Goal: Task Accomplishment & Management: Manage account settings

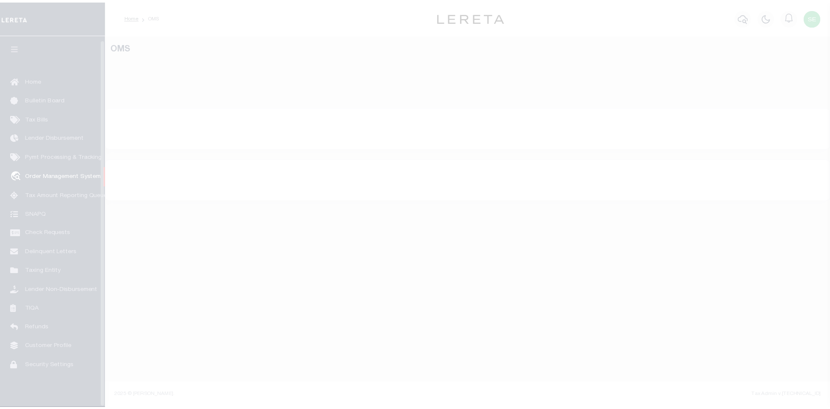
scroll to position [4, 0]
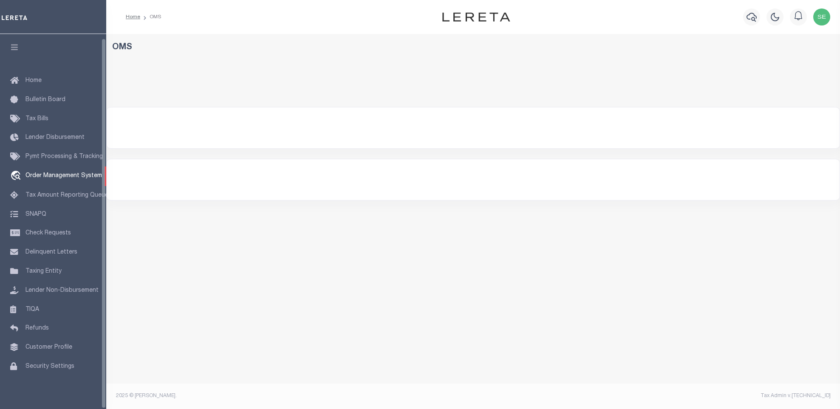
select select "200"
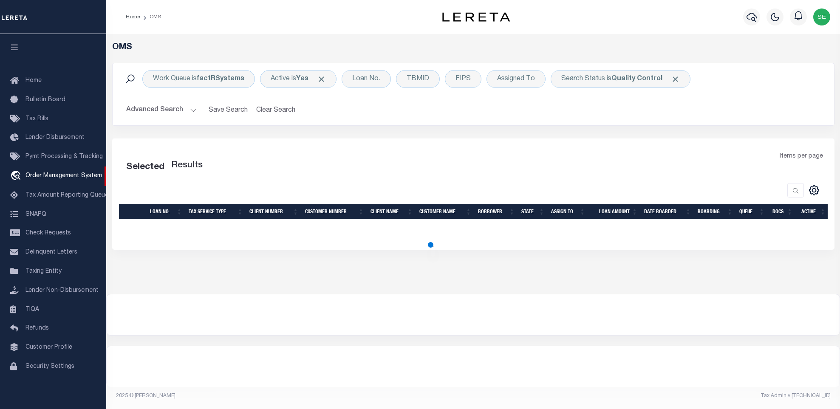
select select "200"
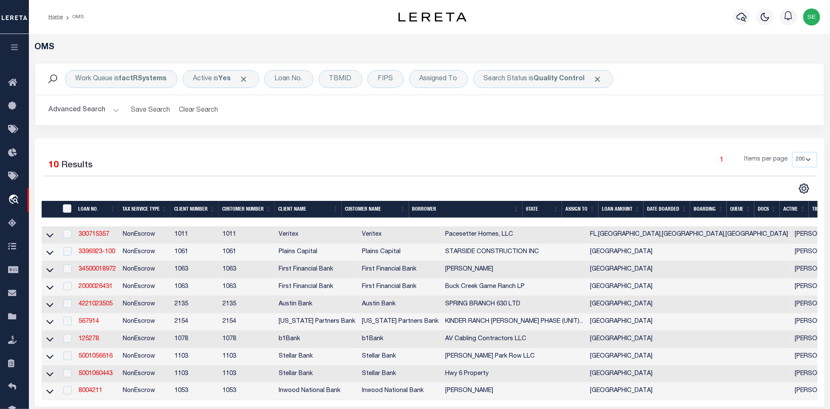
click at [538, 213] on th "State" at bounding box center [543, 209] width 40 height 17
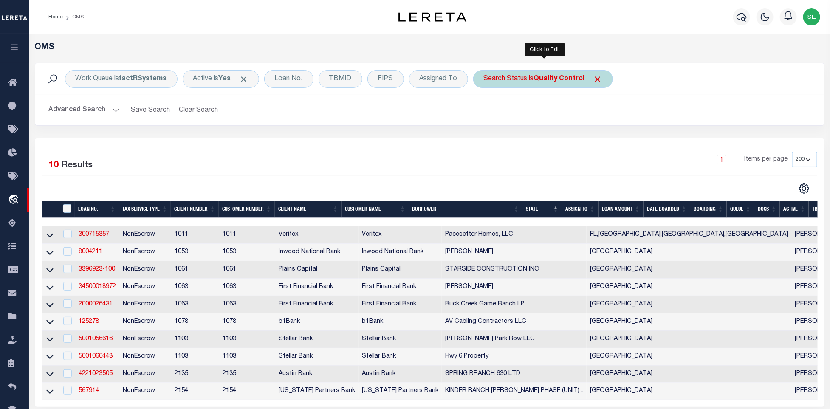
click at [530, 79] on div "Search Status is Quality Control" at bounding box center [543, 79] width 140 height 18
select select "QC"
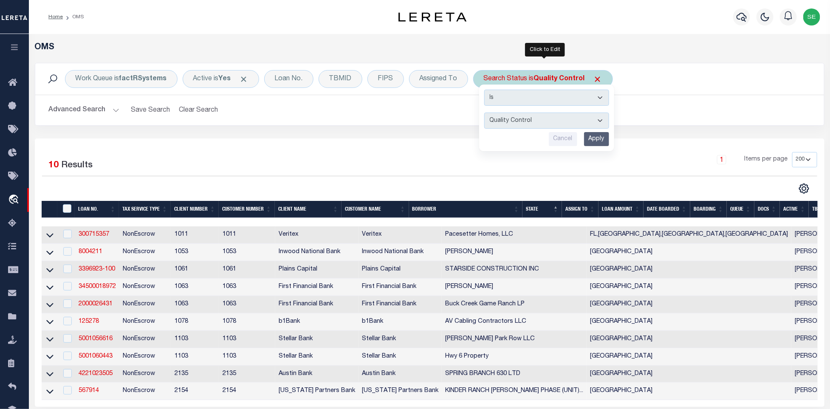
click at [558, 122] on select "Automated Search Bad Parcel Complete Duplicate Parcel High Dollar Reporting In …" at bounding box center [546, 121] width 125 height 16
click at [487, 113] on select "Automated Search Bad Parcel Complete Duplicate Parcel High Dollar Reporting In …" at bounding box center [546, 121] width 125 height 16
click at [597, 145] on input "Apply" at bounding box center [596, 139] width 25 height 14
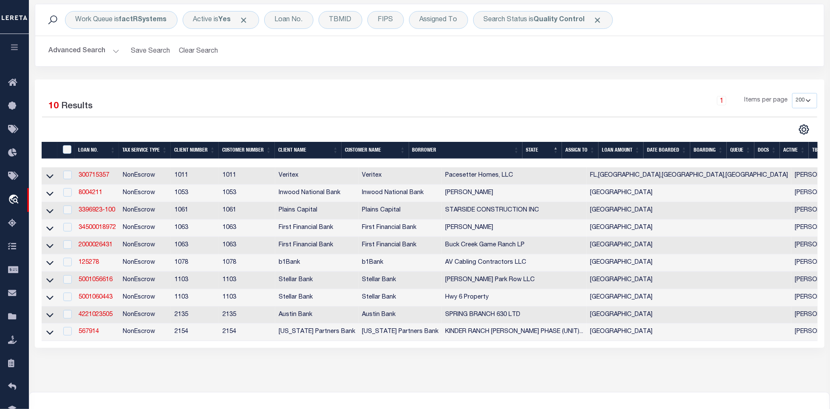
scroll to position [0, 0]
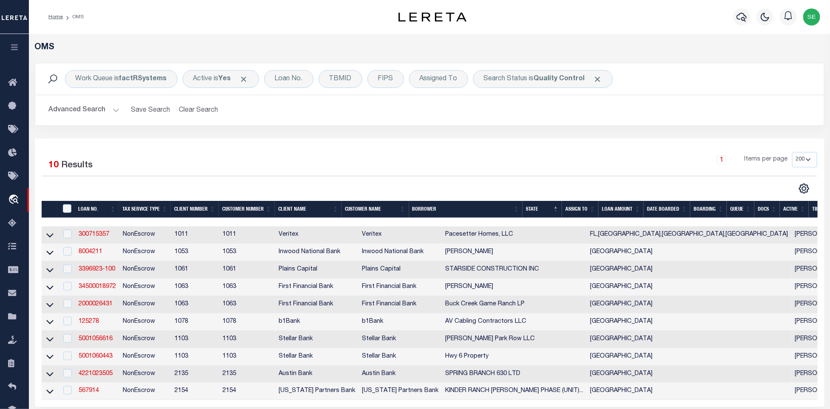
click at [79, 117] on button "Advanced Search" at bounding box center [84, 110] width 71 height 17
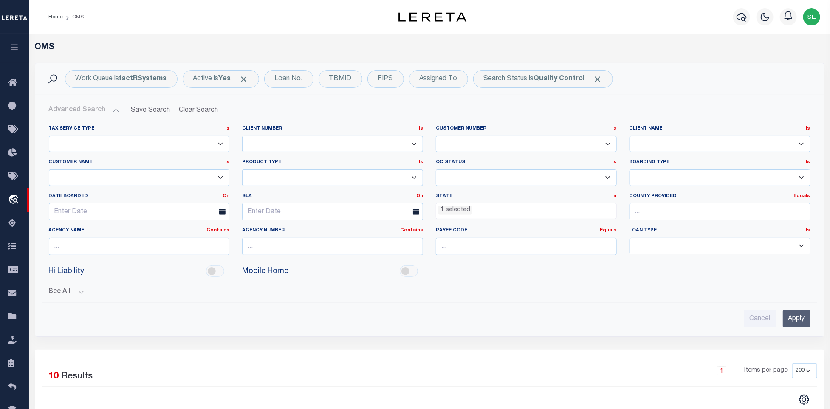
click at [459, 210] on li "1 selected" at bounding box center [456, 210] width 34 height 9
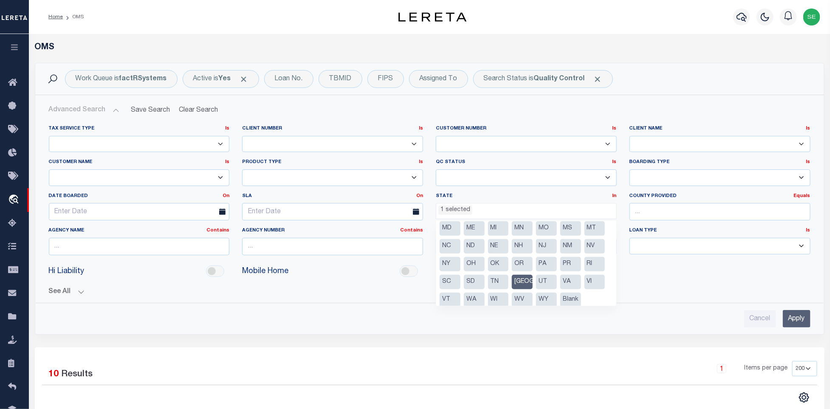
scroll to position [96, 0]
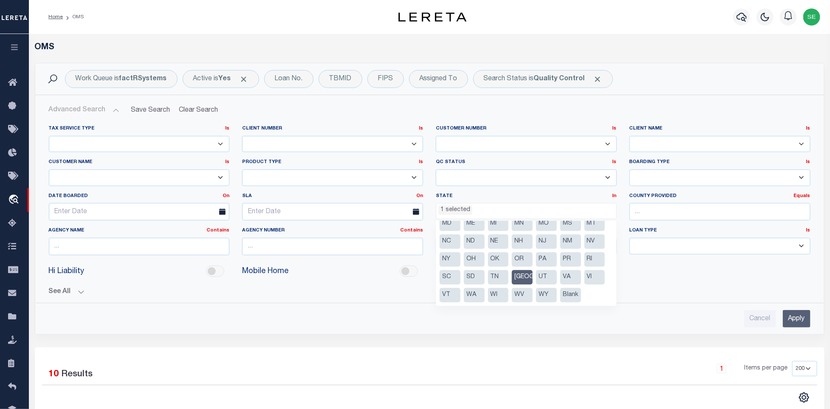
click at [522, 270] on li "[GEOGRAPHIC_DATA]" at bounding box center [522, 277] width 21 height 14
select select
click at [792, 327] on input "Apply" at bounding box center [797, 318] width 28 height 17
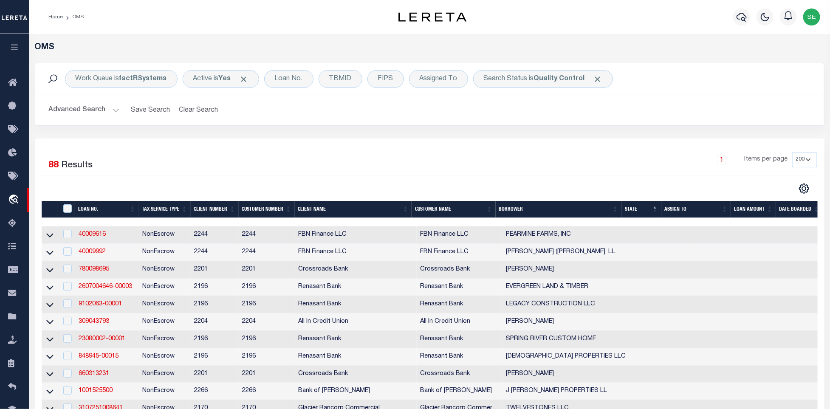
click at [526, 164] on div "1 Items per page 10 25 50 100 200" at bounding box center [528, 163] width 578 height 22
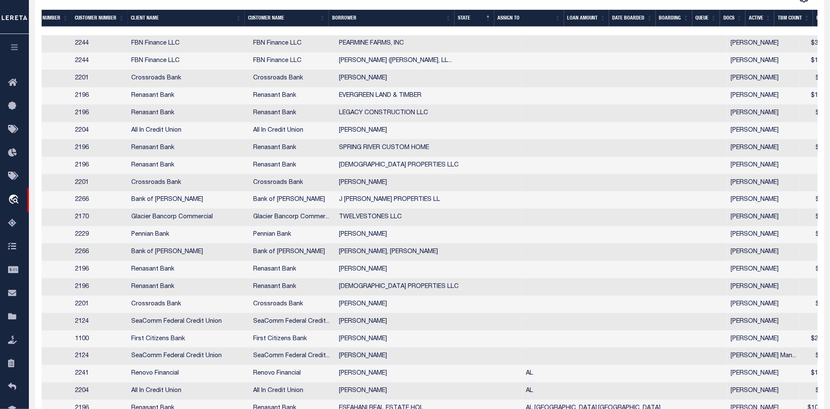
scroll to position [0, 134]
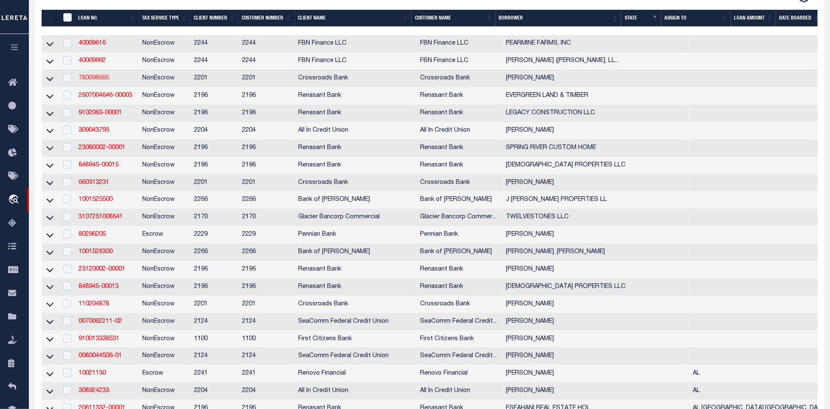
click at [96, 79] on link "780098695" at bounding box center [94, 78] width 31 height 6
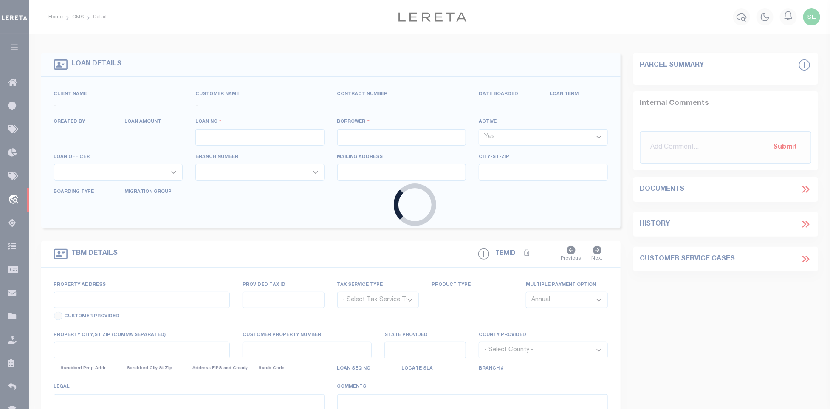
type input "780098695"
type input "[PERSON_NAME]"
select select
select select "100"
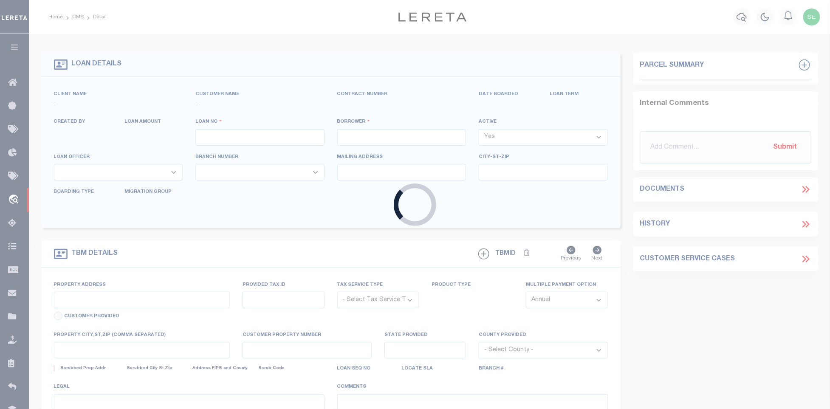
select select "NonEscrow"
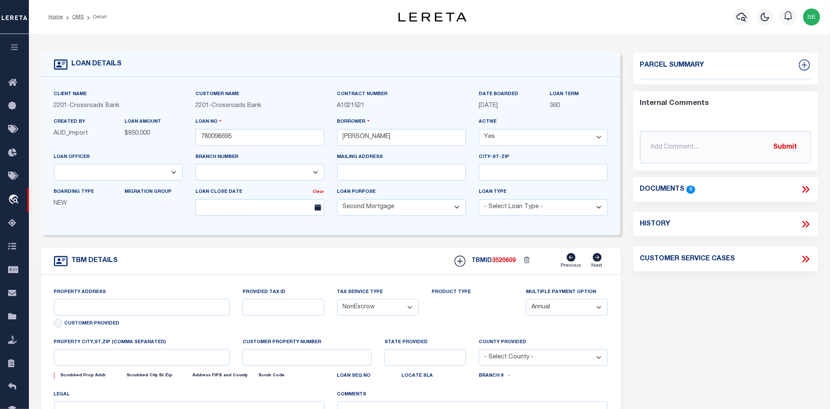
type input "[STREET_ADDRESS]"
type input "02-03-01-100-001.000-042"
select select
type input "SpencervilleIN46788"
type textarea "103.213 AC TR NW 1/4 SEC 1"
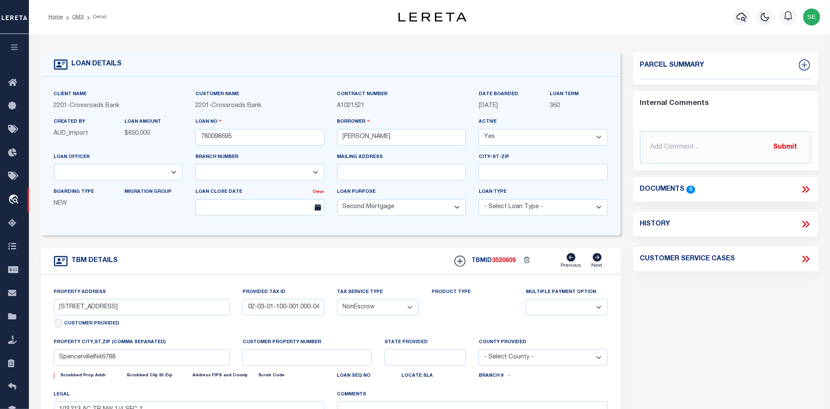
select select "167851"
select select "7571"
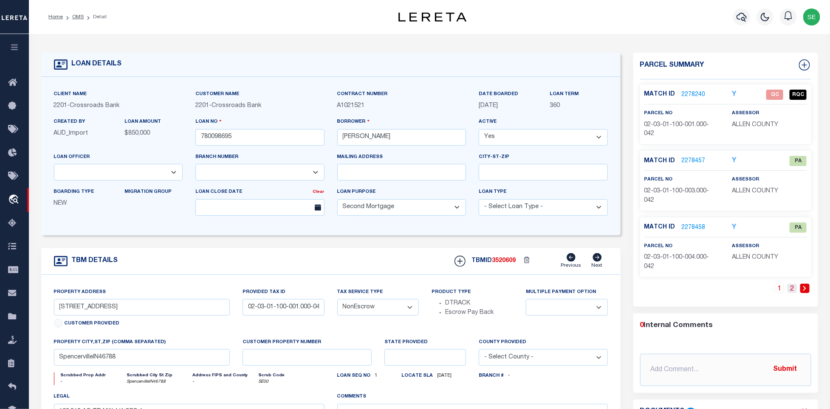
click at [794, 292] on link "2" at bounding box center [792, 288] width 9 height 9
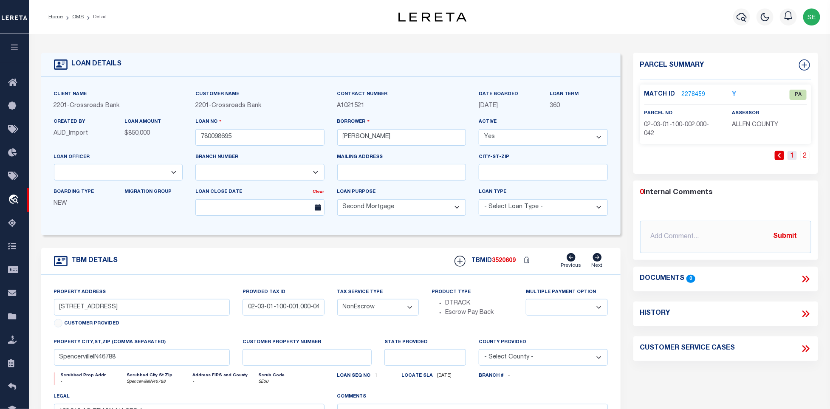
click at [792, 160] on link "1" at bounding box center [792, 155] width 9 height 9
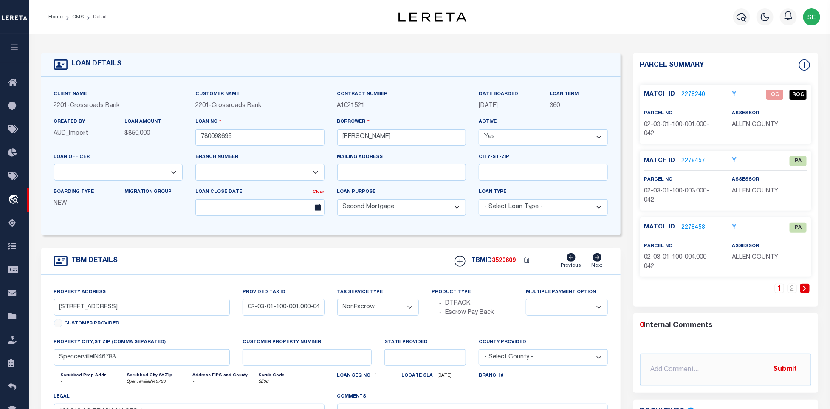
click at [327, 257] on div "TBM DETAILS TBMID 3520609 Previous Next" at bounding box center [331, 261] width 580 height 27
click at [690, 96] on link "2278240" at bounding box center [694, 95] width 24 height 9
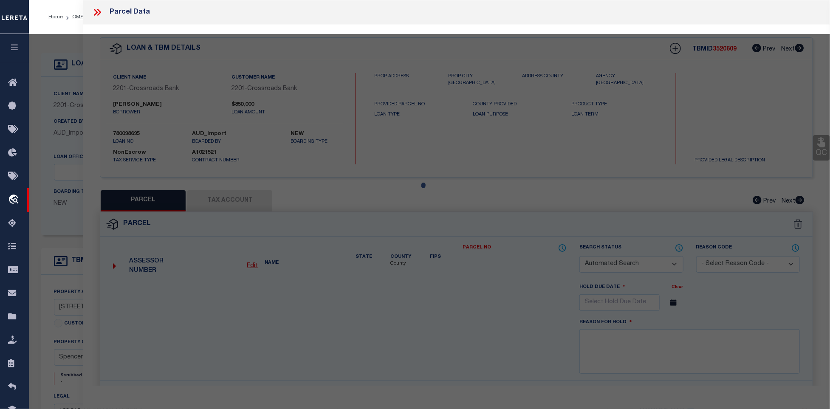
checkbox input "false"
select select "QC"
type input "[PERSON_NAME] & [PERSON_NAME]"
select select "AGW"
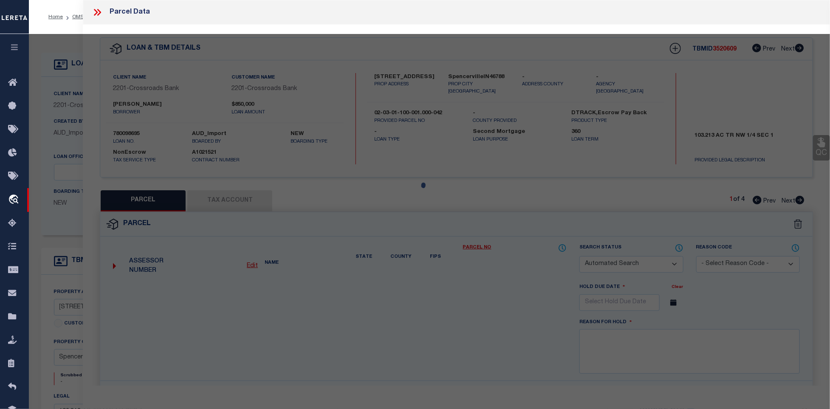
select select "ADD"
type input "[STREET_ADDRESS]"
type input "[GEOGRAPHIC_DATA], IN 46788"
type textarea "103.213 ac tr NW 1/4 Sec 1 Ex 11.941 ac tr NW Cor"
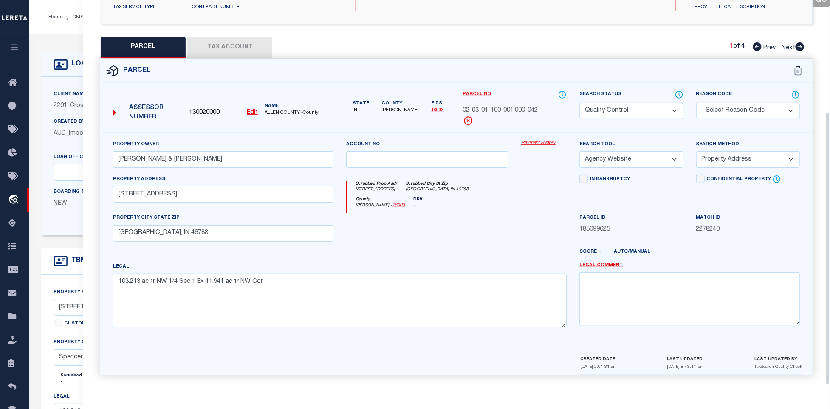
click at [445, 221] on div at bounding box center [427, 230] width 175 height 35
click at [677, 92] on icon at bounding box center [679, 94] width 8 height 9
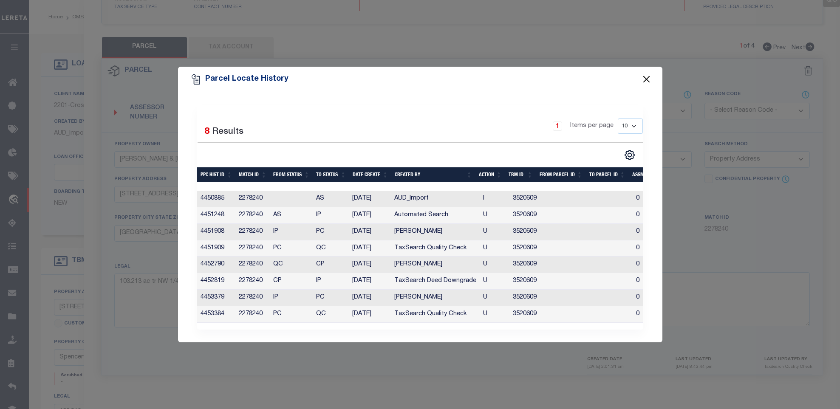
click at [641, 75] on button "Close" at bounding box center [646, 79] width 11 height 11
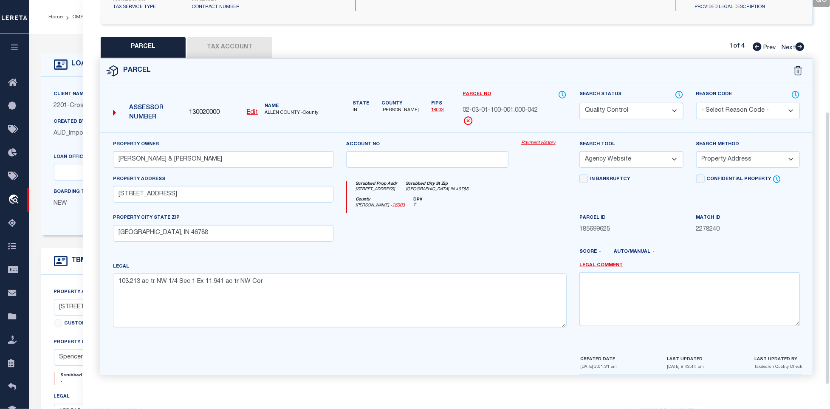
click at [469, 249] on div at bounding box center [485, 256] width 175 height 14
click at [244, 48] on button "Tax Account" at bounding box center [229, 47] width 85 height 21
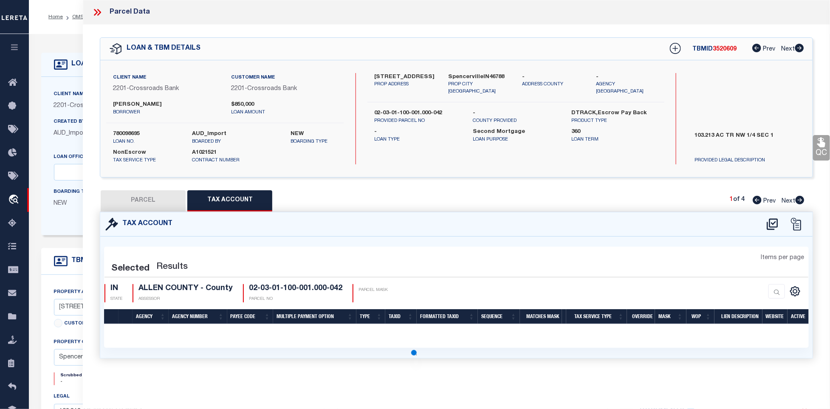
select select "100"
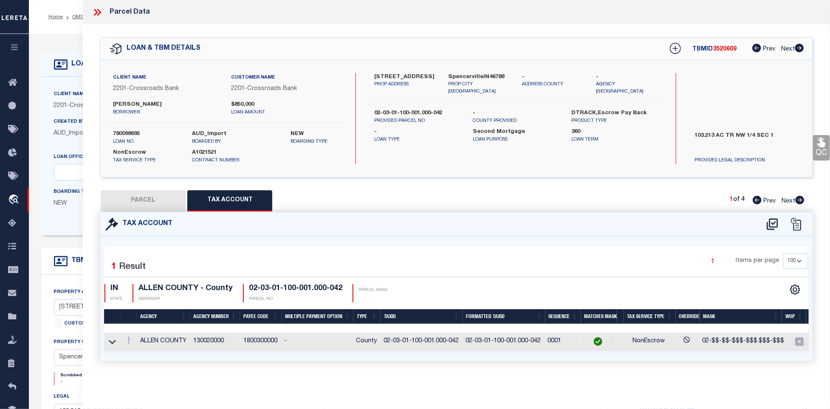
click at [164, 197] on button "PARCEL" at bounding box center [143, 200] width 85 height 21
select select "AS"
select select
checkbox input "false"
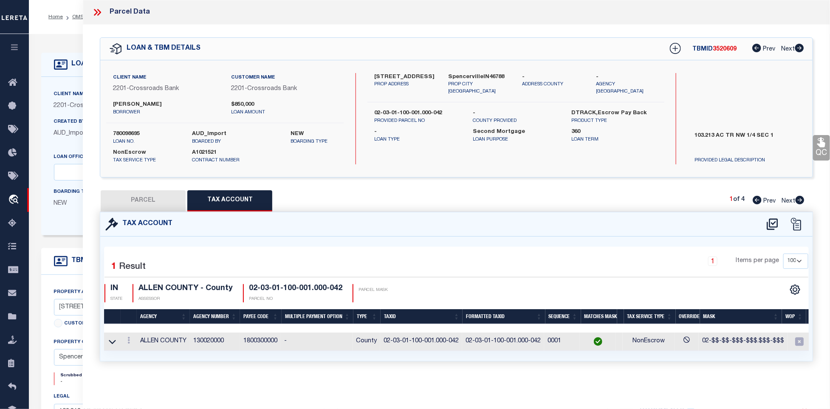
checkbox input "false"
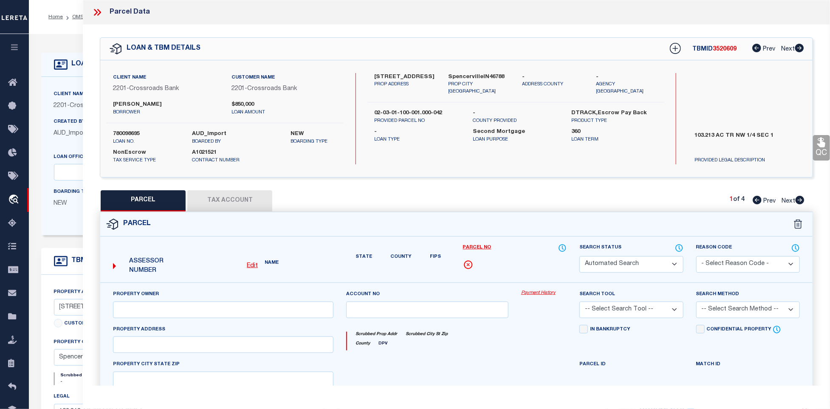
select select "QC"
type input "[PERSON_NAME] & [PERSON_NAME]"
select select "AGW"
select select "ADD"
type input "[STREET_ADDRESS]"
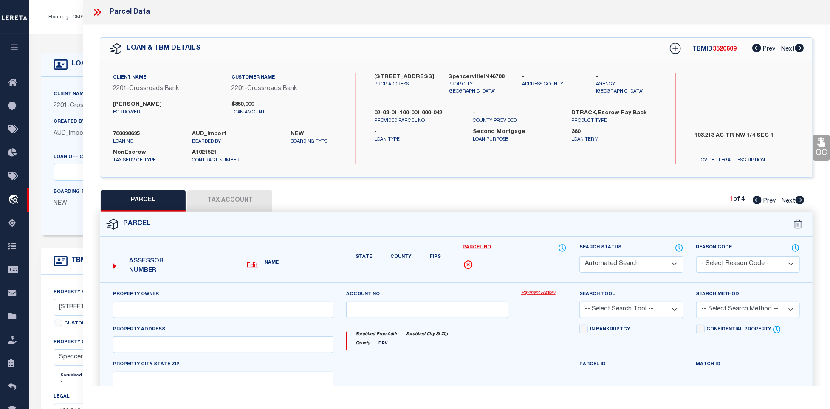
type input "[GEOGRAPHIC_DATA], IN 46788"
type textarea "103.213 ac tr NW 1/4 Sec 1 Ex 11.941 ac tr NW Cor"
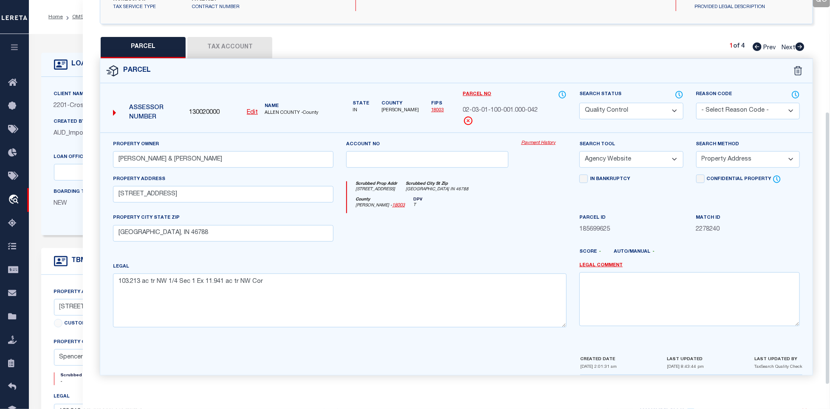
click at [453, 235] on div at bounding box center [427, 230] width 175 height 35
drag, startPoint x: 632, startPoint y: 105, endPoint x: 622, endPoint y: 113, distance: 13.0
click at [632, 105] on select "Automated Search Bad Parcel Complete Duplicate Parcel High Dollar Reporting In …" at bounding box center [632, 111] width 104 height 17
select select "CP"
click at [436, 234] on div at bounding box center [427, 230] width 175 height 35
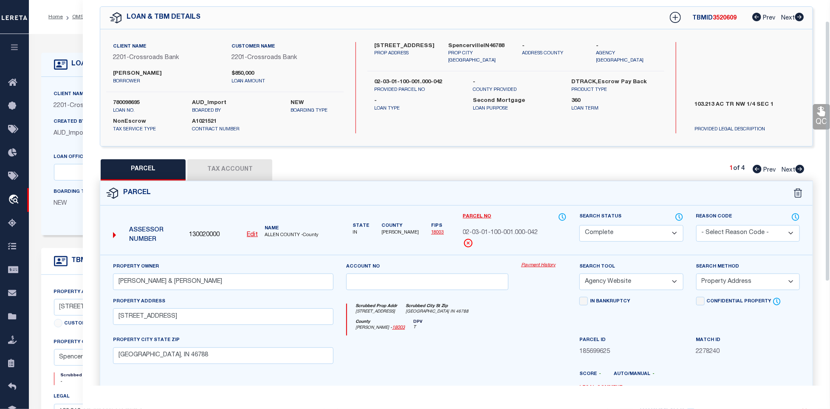
click at [825, 114] on icon at bounding box center [822, 112] width 8 height 10
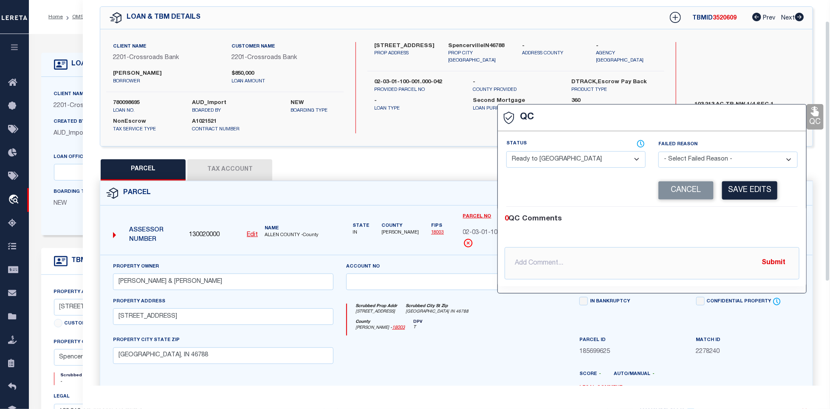
click at [583, 157] on select "- Select Status - Ready to QC Correct Incorrect" at bounding box center [576, 159] width 139 height 17
select select "COR"
drag, startPoint x: 777, startPoint y: 227, endPoint x: 776, endPoint y: 222, distance: 5.1
click at [778, 227] on div "0 QC Comments @[PERSON_NAME] @[PERSON_NAME] @[PERSON_NAME] @[PERSON_NAME] @[PER…" at bounding box center [652, 247] width 309 height 66
click at [754, 191] on button "Save Edits" at bounding box center [749, 190] width 55 height 18
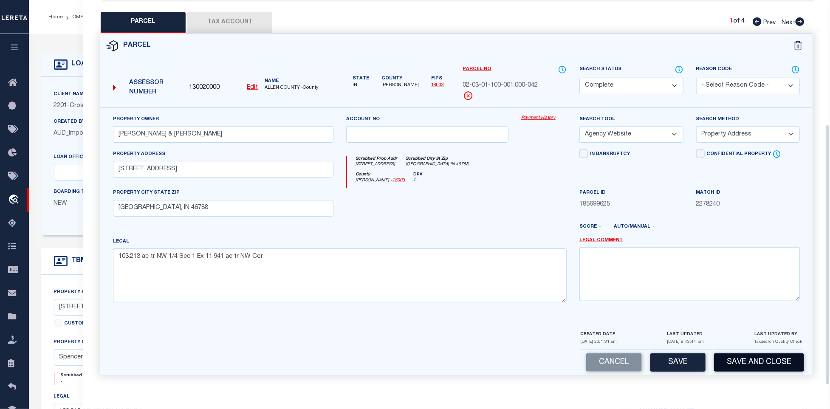
click at [759, 370] on button "Save and Close" at bounding box center [759, 363] width 90 height 18
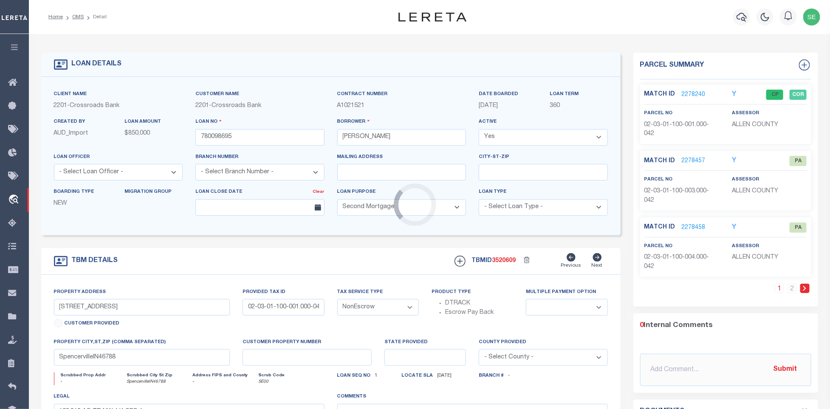
select select
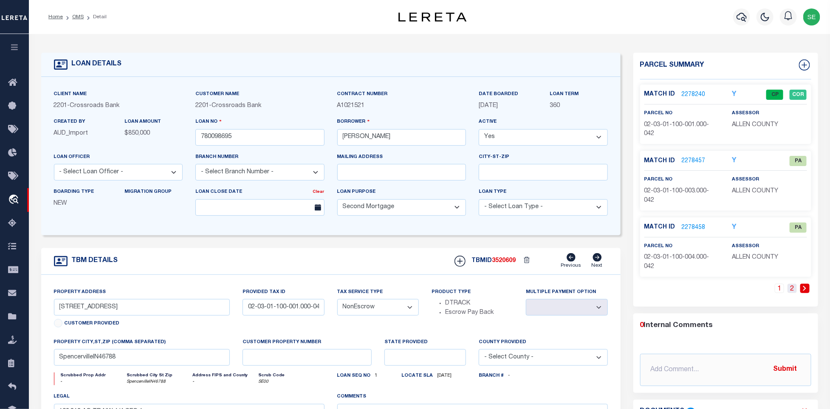
click at [795, 293] on link "2" at bounding box center [792, 288] width 9 height 9
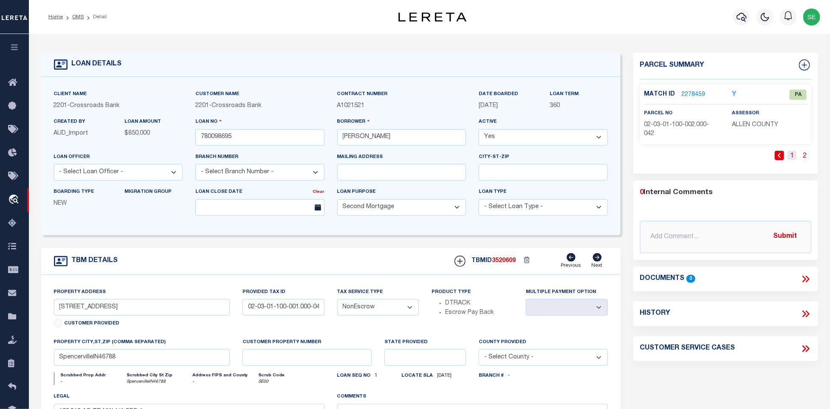
click at [792, 156] on link "1" at bounding box center [792, 155] width 9 height 9
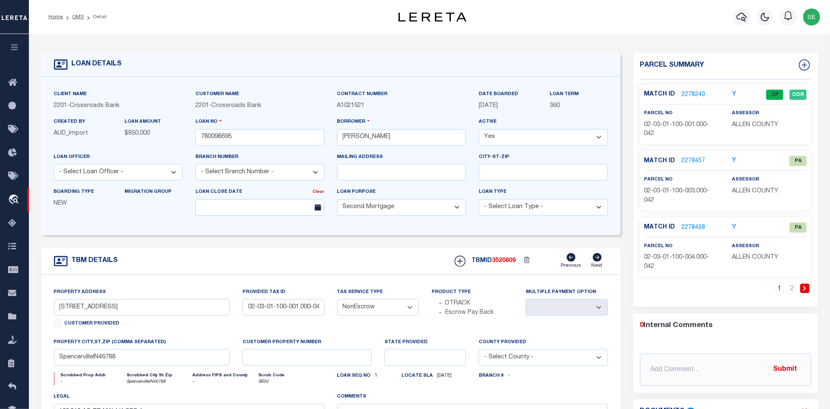
click at [326, 255] on div "TBM DETAILS TBMID 3520609 Previous Next" at bounding box center [331, 261] width 580 height 27
click at [78, 17] on link "OMS" at bounding box center [77, 16] width 11 height 5
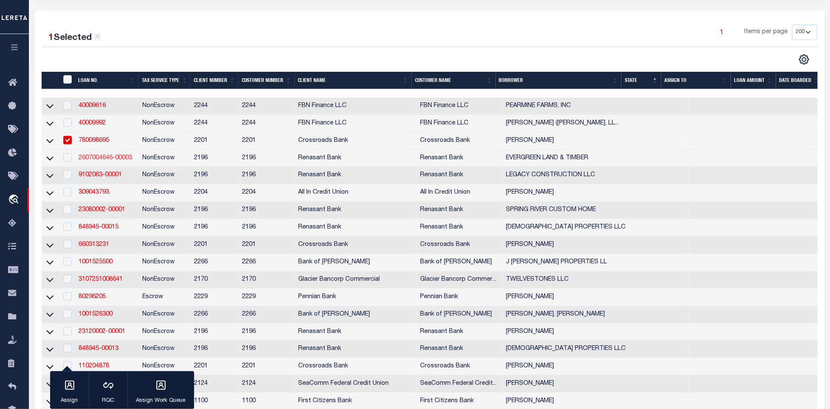
click at [106, 159] on link "2607004646-00003" at bounding box center [106, 158] width 54 height 6
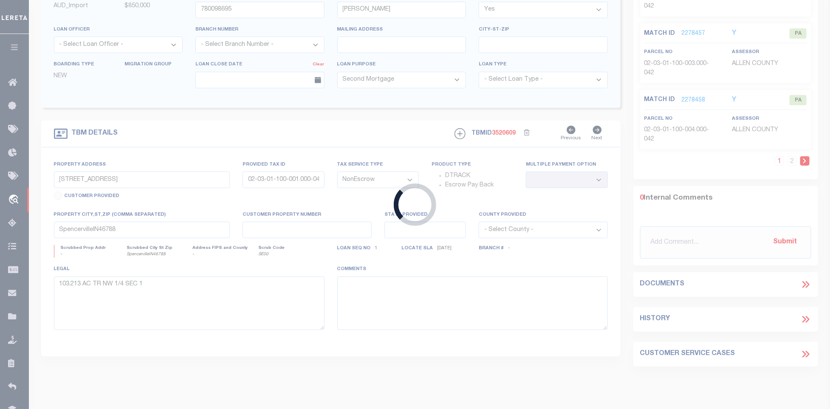
type input "2607004646-00003"
type input "EVERGREEN LAND & TIMBER"
select select
select select "400"
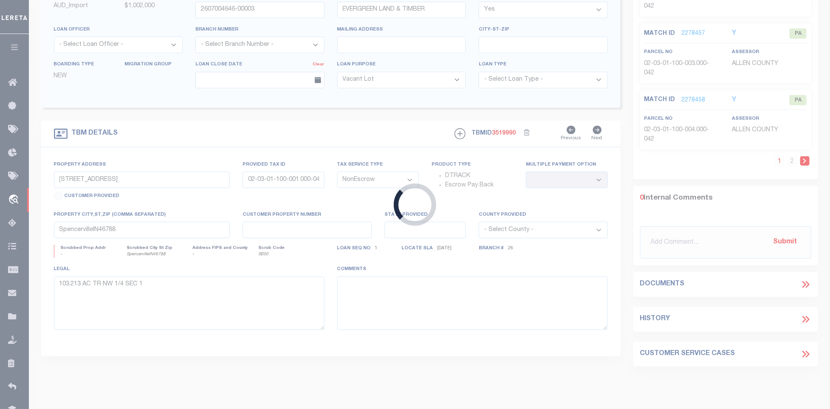
type input "100 ACRES LAND ENON RD"
select select
type input "LOUISVILLE MS 39339"
select select "164191"
select select "5076"
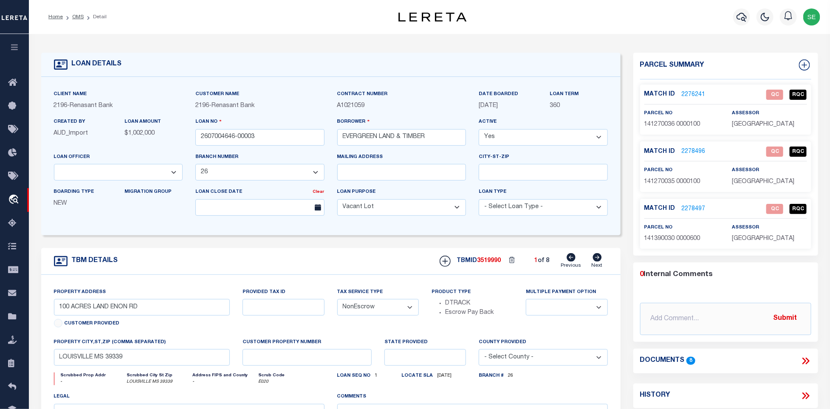
click at [598, 261] on icon at bounding box center [597, 257] width 9 height 8
type input "112 ACRES ON ATTALA RD 4202"
select select
type input "[PERSON_NAME], MS 39160"
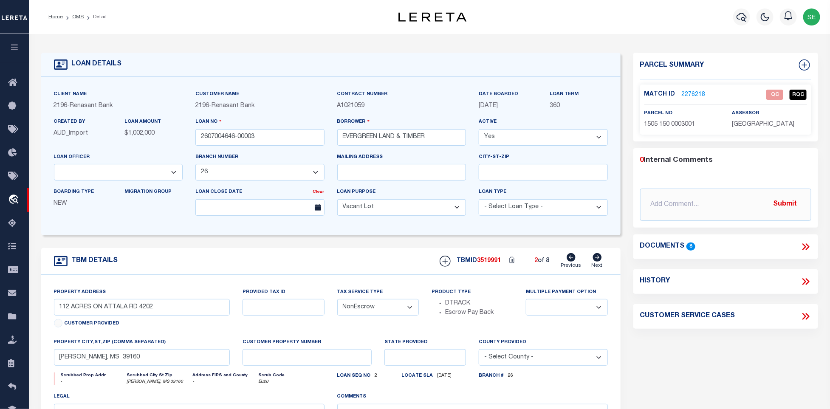
click at [598, 261] on icon at bounding box center [597, 257] width 9 height 8
type input "[STREET_ADDRESS][PERSON_NAME]"
select select
type input "LOUISVILLE MS 39339"
click at [598, 261] on icon at bounding box center [597, 257] width 9 height 8
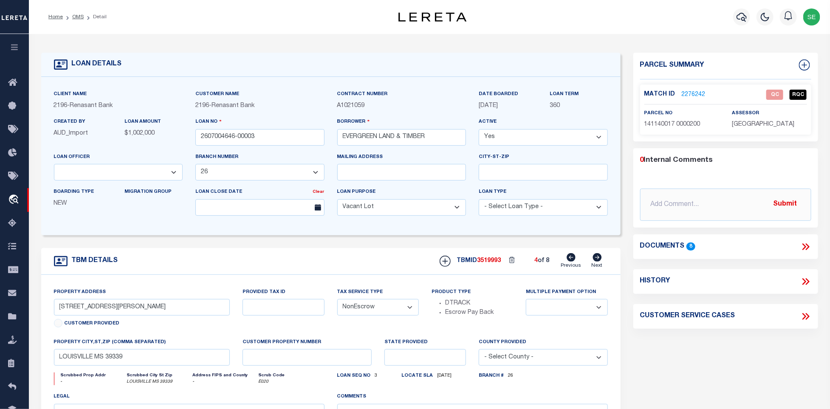
type input "140 ACRES ON [GEOGRAPHIC_DATA]"
select select
type input "EUPORA MS 39744"
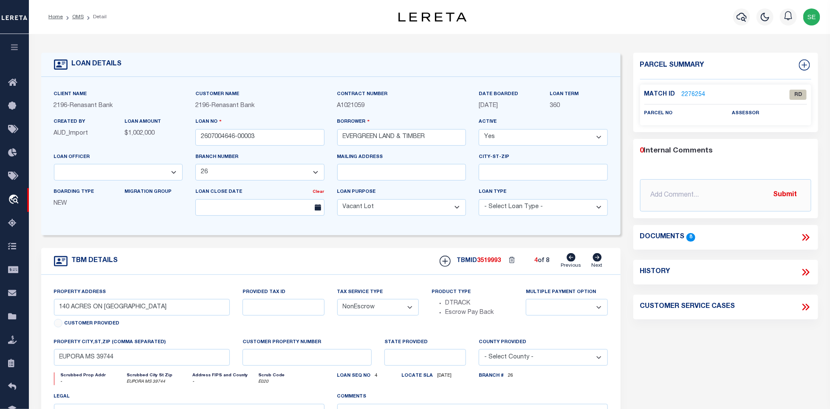
click at [598, 261] on icon at bounding box center [597, 257] width 9 height 8
type input "200 ACRES ON [GEOGRAPHIC_DATA] 2253"
select select
type input "[PERSON_NAME], MS 39090"
click at [82, 18] on link "OMS" at bounding box center [77, 16] width 11 height 5
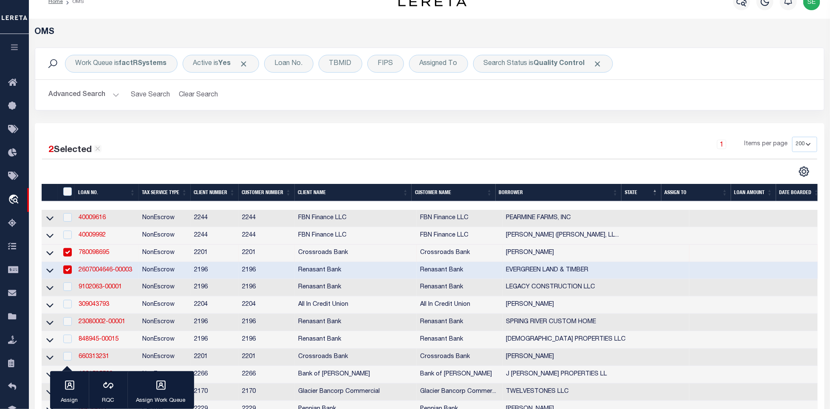
scroll to position [64, 0]
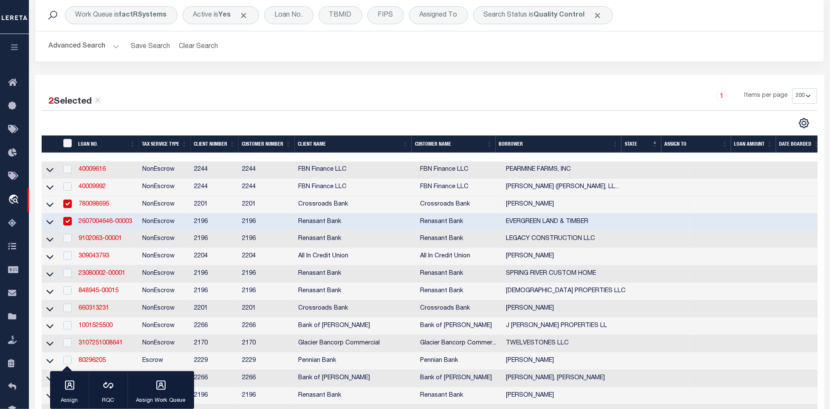
click at [188, 224] on td "NonEscrow" at bounding box center [165, 222] width 52 height 17
checkbox input "false"
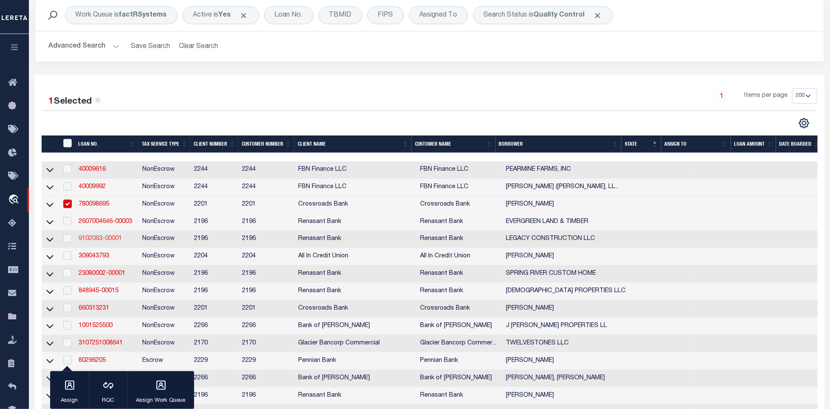
click at [102, 240] on link "9102063-00001" at bounding box center [100, 239] width 43 height 6
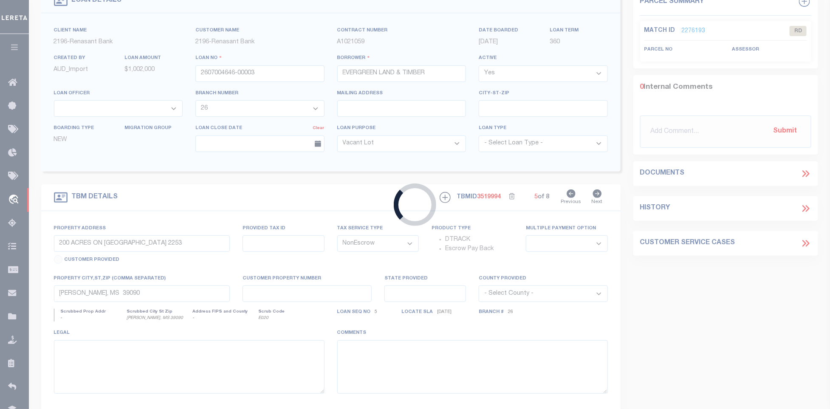
type input "9102063-00001"
type input "LEGACY CONSTRUCTION LLC"
select select "17103"
select select "100"
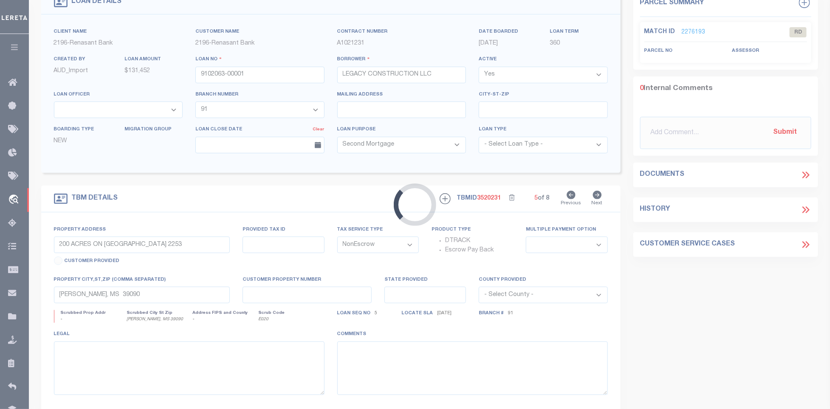
type input "712 COUNTY ROAD 1766"
select select
type input "TUPELO MS 38801"
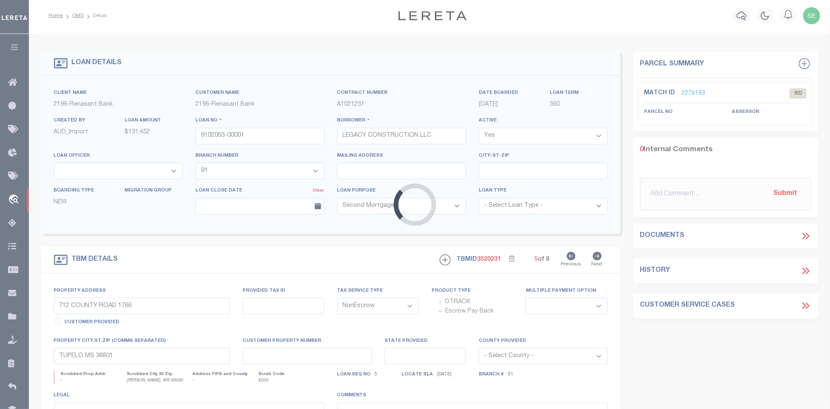
select select "17103"
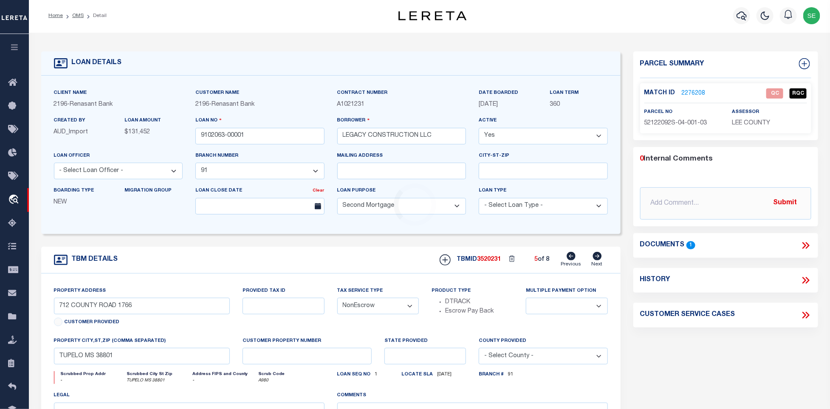
scroll to position [0, 0]
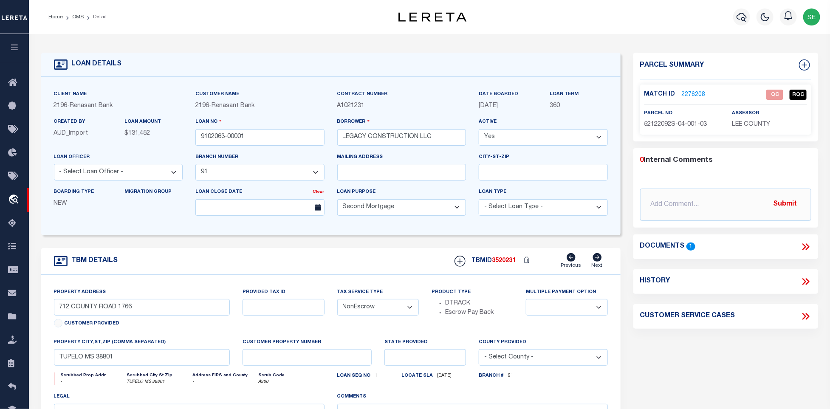
click at [338, 263] on div "TBM DETAILS TBMID 3520231 Previous Next" at bounding box center [331, 261] width 580 height 27
click at [666, 125] on span "52122092S-04-001-03" at bounding box center [676, 125] width 63 height 6
copy div "52122092S-04-001-03"
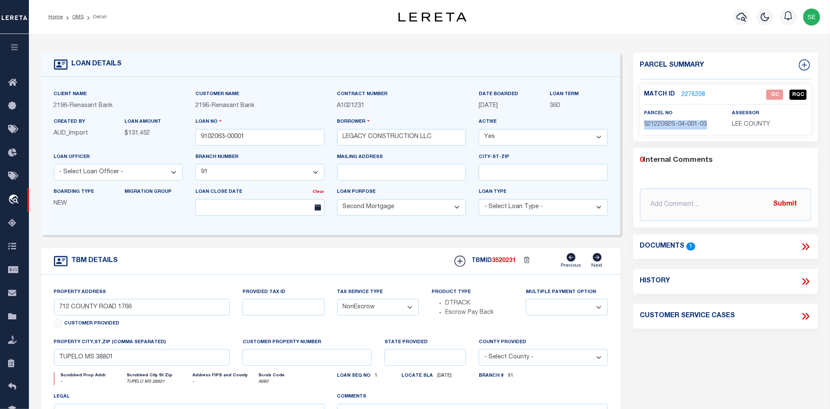
click at [668, 125] on span "52122092S-04-001-03" at bounding box center [676, 125] width 63 height 6
drag, startPoint x: 662, startPoint y: 124, endPoint x: 708, endPoint y: 124, distance: 45.9
click at [708, 124] on span "52122092S-04-001-03" at bounding box center [676, 125] width 63 height 6
copy span "092S-04-001-03"
drag, startPoint x: 657, startPoint y: 124, endPoint x: 689, endPoint y: 124, distance: 32.3
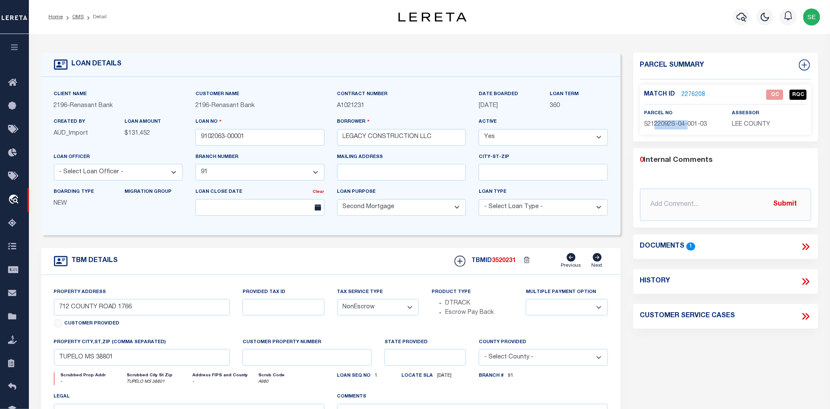
click at [689, 124] on span "52122092S-04-001-03" at bounding box center [676, 125] width 63 height 6
click at [673, 127] on span "52122092S-04-001-03" at bounding box center [676, 125] width 63 height 6
drag, startPoint x: 661, startPoint y: 125, endPoint x: 712, endPoint y: 125, distance: 51.0
click at [712, 125] on p "52122092S-04-001-03" at bounding box center [682, 124] width 75 height 9
copy span "22092S-04-001-03"
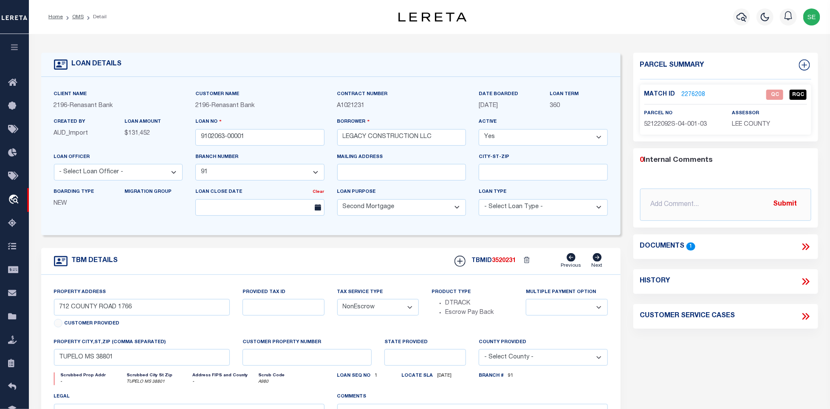
click at [648, 126] on span "52122092S-04-001-03" at bounding box center [676, 125] width 63 height 6
drag, startPoint x: 646, startPoint y: 124, endPoint x: 660, endPoint y: 124, distance: 14.9
click at [660, 124] on span "52122092S-04-001-03" at bounding box center [676, 125] width 63 height 6
copy span "52122"
click at [648, 125] on span "52122092S-04-001-03" at bounding box center [676, 125] width 63 height 6
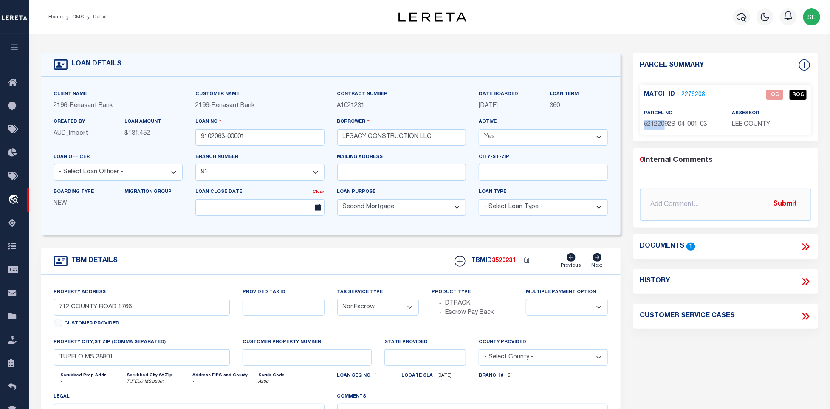
drag, startPoint x: 646, startPoint y: 123, endPoint x: 665, endPoint y: 123, distance: 18.3
click at [665, 123] on span "52122092S-04-001-03" at bounding box center [676, 125] width 63 height 6
copy span "521220"
drag, startPoint x: 294, startPoint y: 250, endPoint x: 312, endPoint y: 249, distance: 18.7
click at [294, 250] on form "LOAN DETAILS Client Name 2196 - Renasant Bank" at bounding box center [331, 285] width 580 height 464
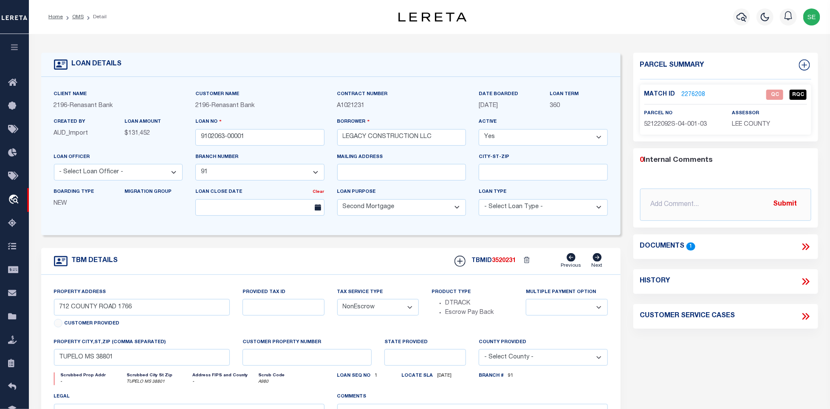
click at [698, 91] on link "2276208" at bounding box center [694, 95] width 24 height 9
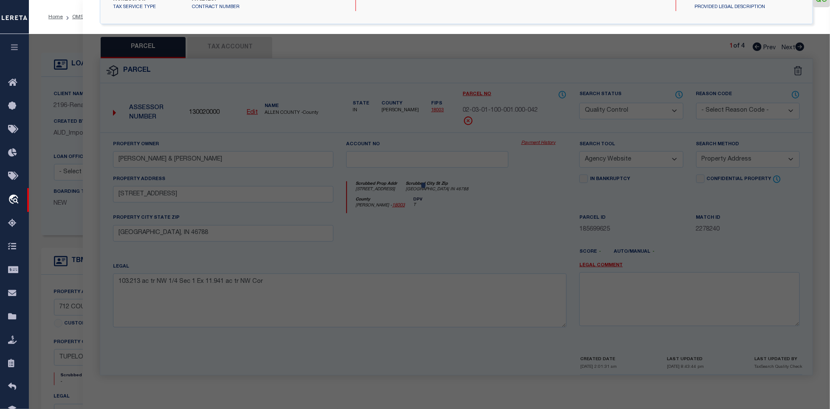
select select "AS"
select select
checkbox input "false"
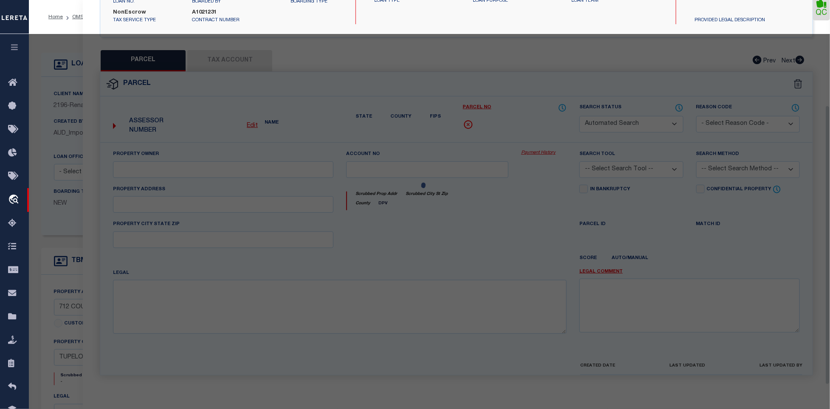
select select "QC"
type input "[PERSON_NAME] & [PERSON_NAME] [PERSON_NAME]"
select select "AGW"
select select "LEG"
type input "710 1766"
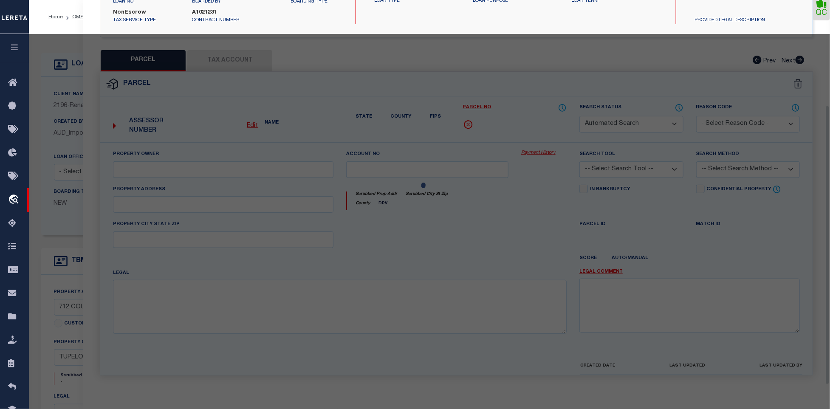
type input "TUPELO MS 38801"
type textarea "PT NW1/4 AC 22.20"
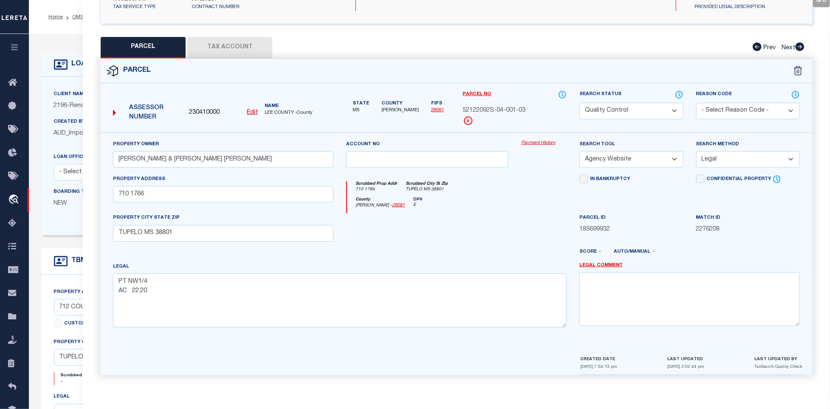
click at [587, 226] on span "185699932" at bounding box center [632, 229] width 104 height 9
drag, startPoint x: 120, startPoint y: 156, endPoint x: 167, endPoint y: 158, distance: 47.2
click at [167, 158] on input "[PERSON_NAME] & [PERSON_NAME] [PERSON_NAME]" at bounding box center [223, 159] width 221 height 17
click at [513, 215] on div at bounding box center [427, 230] width 175 height 35
click at [477, 235] on div at bounding box center [427, 230] width 175 height 35
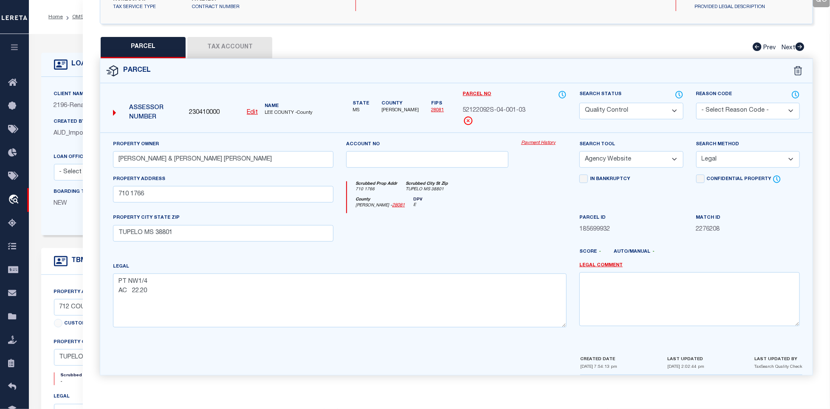
click at [583, 201] on div "In Bankruptcy" at bounding box center [631, 194] width 116 height 39
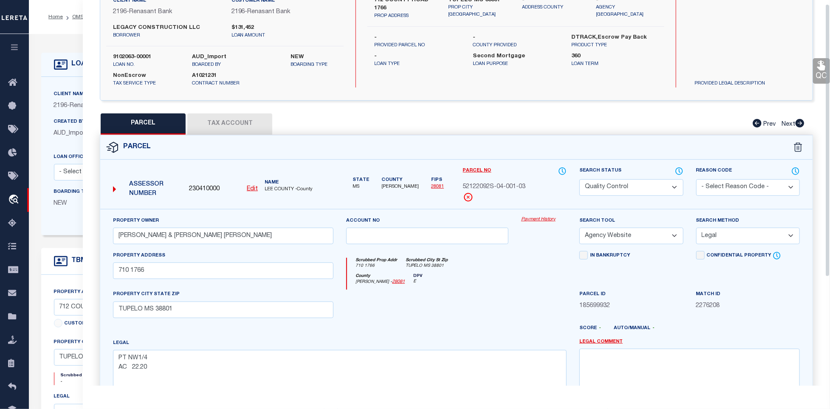
scroll to position [0, 0]
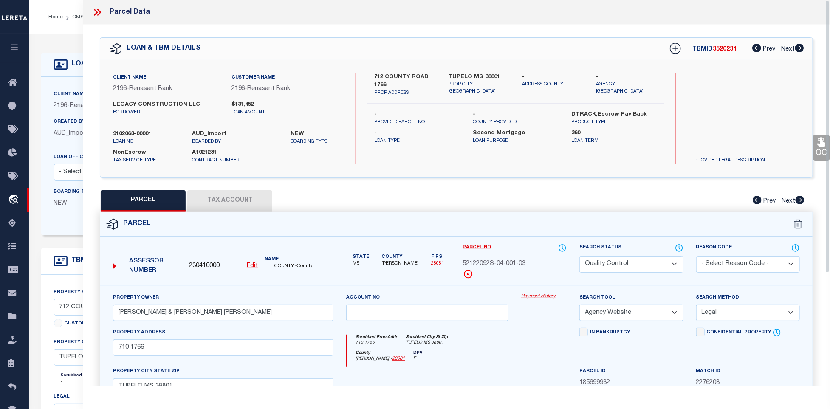
click at [99, 13] on icon at bounding box center [97, 12] width 11 height 11
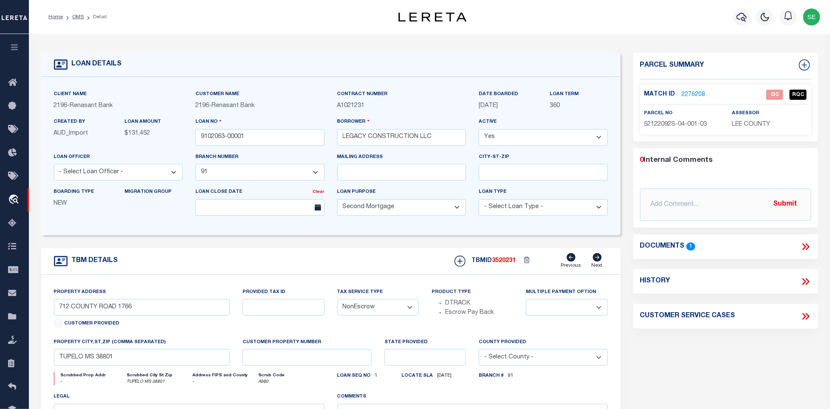
click at [380, 268] on div "TBM DETAILS TBMID 3520231 Previous Next" at bounding box center [331, 261] width 580 height 27
click at [360, 259] on div "TBM DETAILS TBMID 3520231 Previous Next" at bounding box center [331, 261] width 580 height 27
drag, startPoint x: 665, startPoint y: 123, endPoint x: 715, endPoint y: 126, distance: 49.8
click at [715, 126] on p "52122092S-04-001-03" at bounding box center [682, 124] width 75 height 9
copy span "92S-04-001-03"
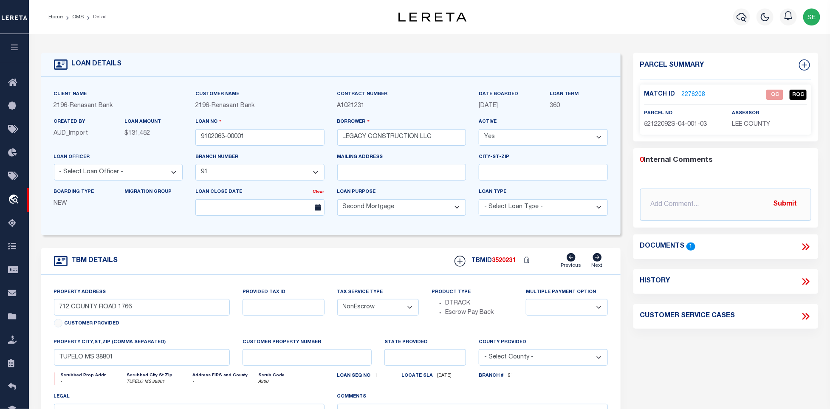
drag, startPoint x: 698, startPoint y: 363, endPoint x: 765, endPoint y: 312, distance: 84.3
click at [698, 363] on div "Parcel Summary Match ID 2276208 0" at bounding box center [726, 285] width 198 height 464
click at [804, 247] on icon at bounding box center [806, 246] width 11 height 11
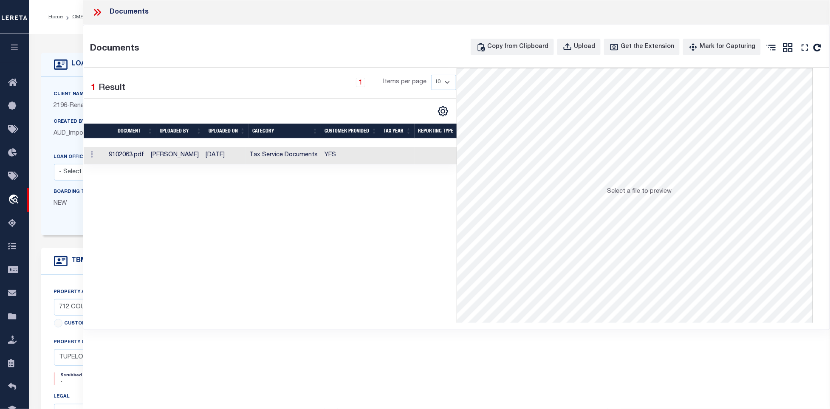
click at [362, 156] on td "YES" at bounding box center [350, 155] width 59 height 17
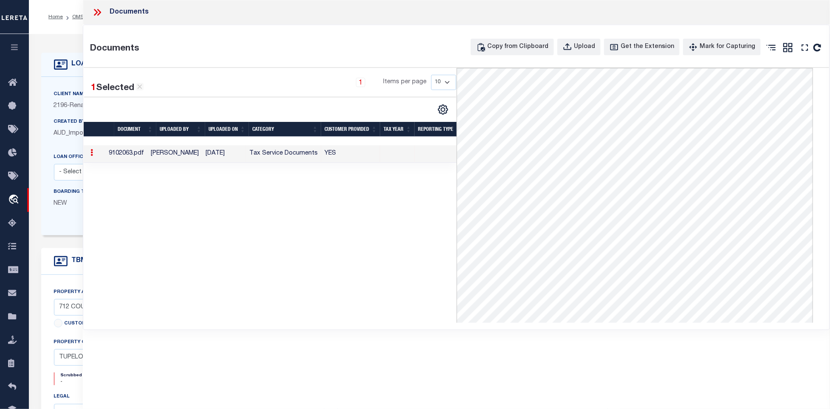
click at [101, 9] on icon at bounding box center [97, 12] width 11 height 11
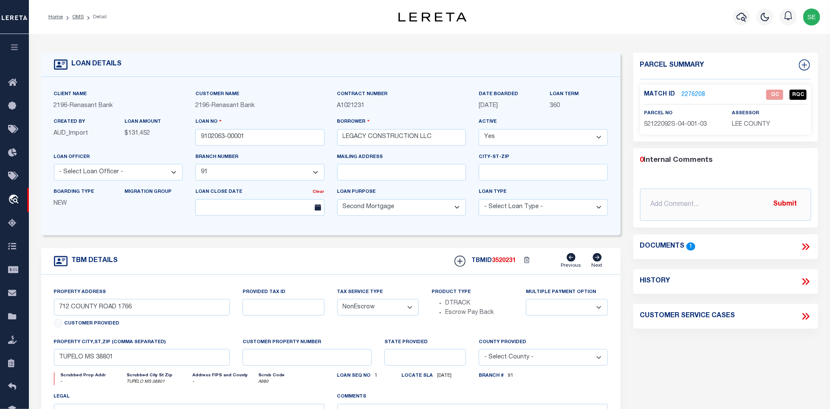
click at [689, 94] on link "2276208" at bounding box center [694, 95] width 24 height 9
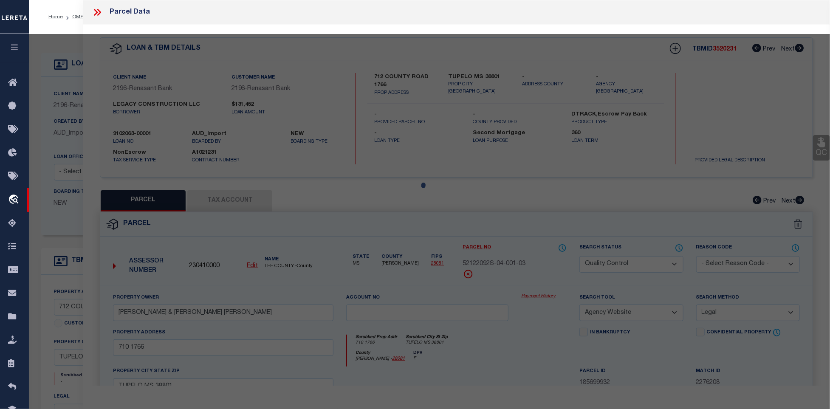
select select "AS"
select select
checkbox input "false"
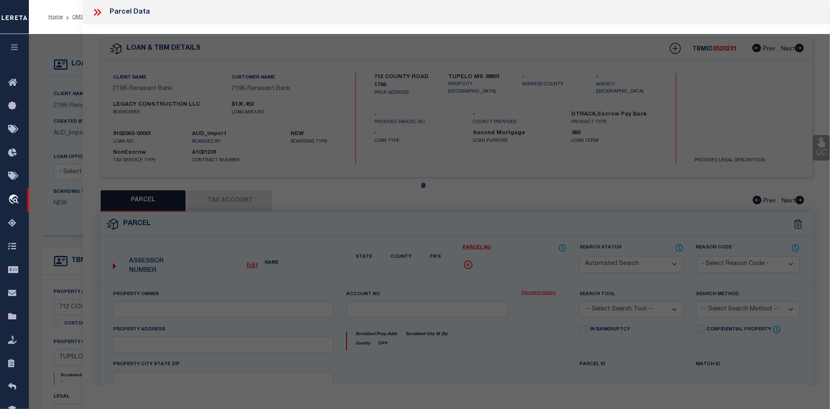
select select "QC"
type input "[PERSON_NAME] & [PERSON_NAME] [PERSON_NAME]"
select select "AGW"
select select "LEG"
type input "710 1766"
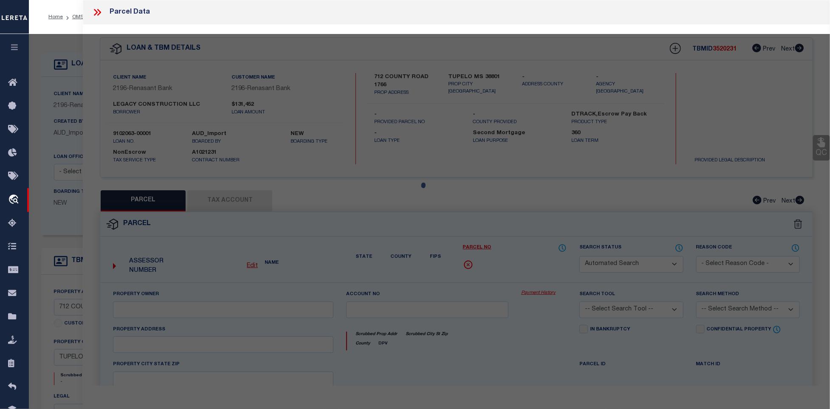
type input "TUPELO MS 38801"
type textarea "PT NW1/4 AC 22.20"
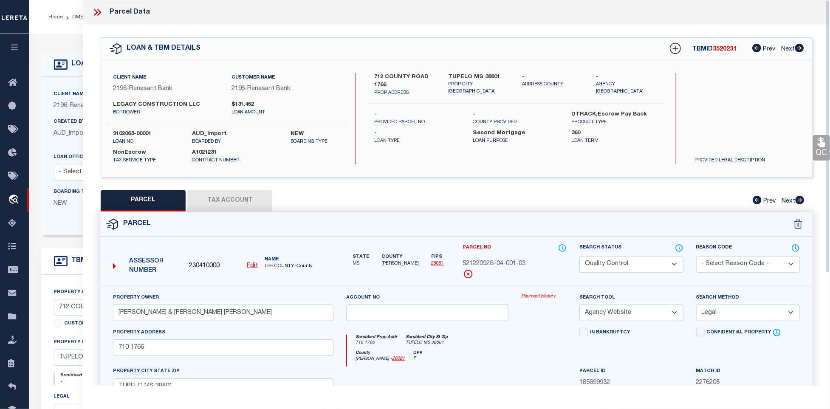
click at [221, 186] on div "QC QC QC" at bounding box center [456, 282] width 747 height 515
click at [223, 194] on button "Tax Account" at bounding box center [229, 200] width 85 height 21
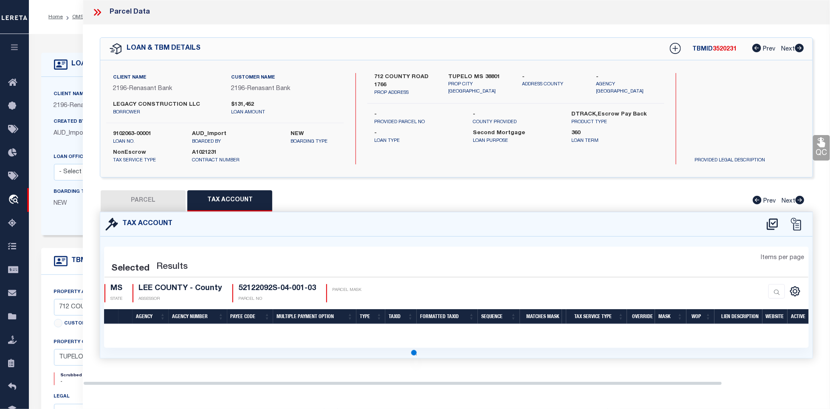
select select "100"
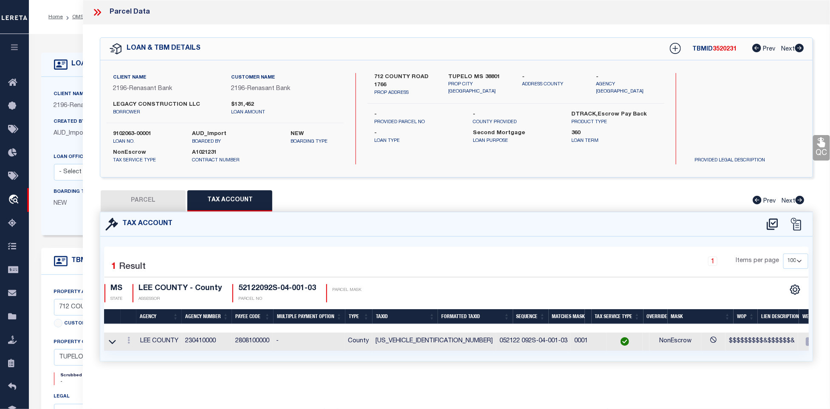
click at [143, 198] on button "PARCEL" at bounding box center [143, 200] width 85 height 21
select select "AS"
select select
checkbox input "false"
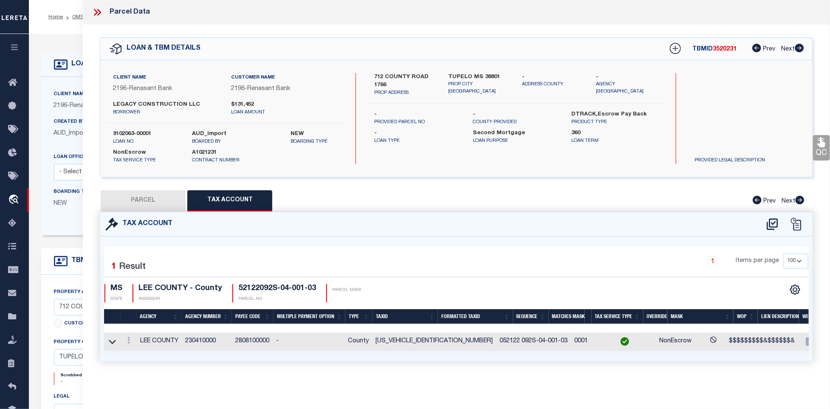
checkbox input "false"
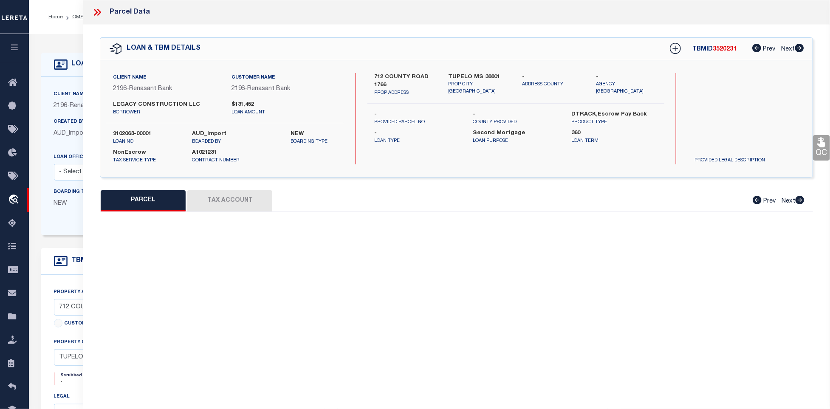
select select "QC"
type input "[PERSON_NAME] & [PERSON_NAME] [PERSON_NAME]"
select select "AGW"
select select "LEG"
type input "710 1766"
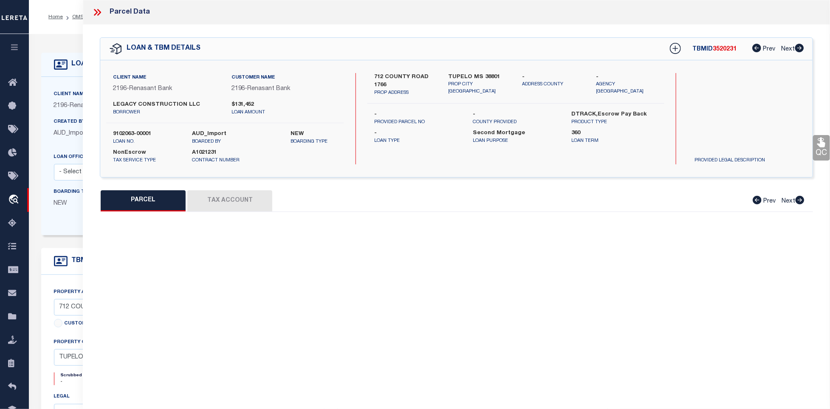
type input "TUPELO MS 38801"
type textarea "PT NW1/4 AC 22.20"
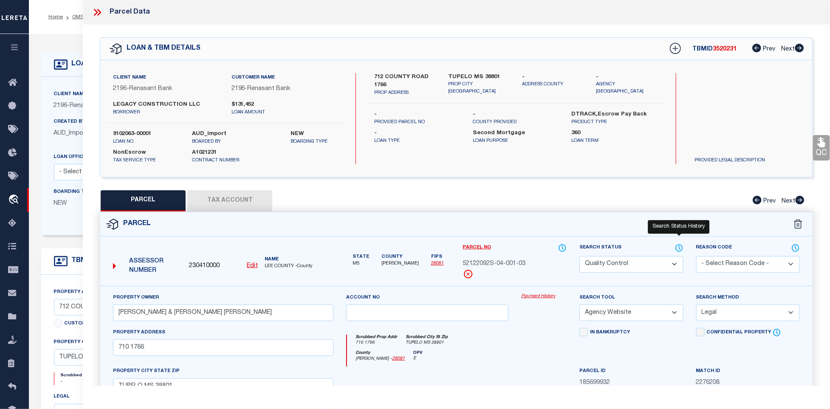
click at [677, 246] on icon at bounding box center [679, 248] width 7 height 7
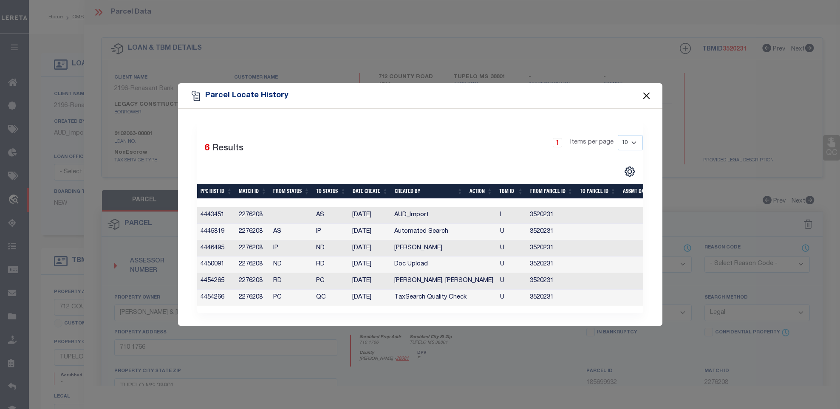
click at [645, 91] on button "Close" at bounding box center [646, 96] width 11 height 11
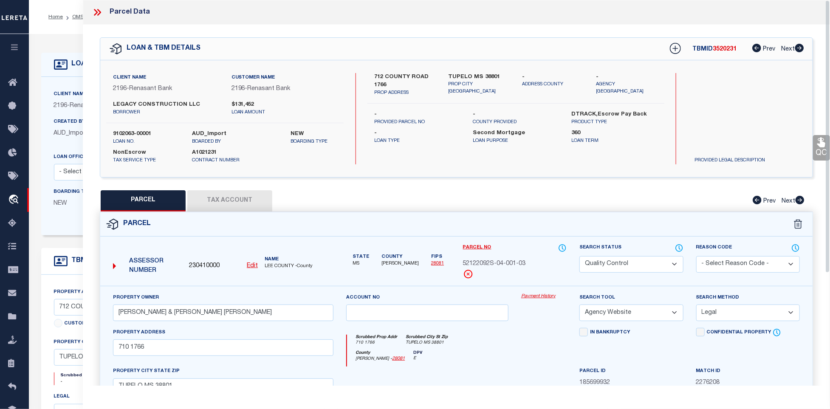
click at [498, 215] on div "Parcel" at bounding box center [456, 224] width 713 height 24
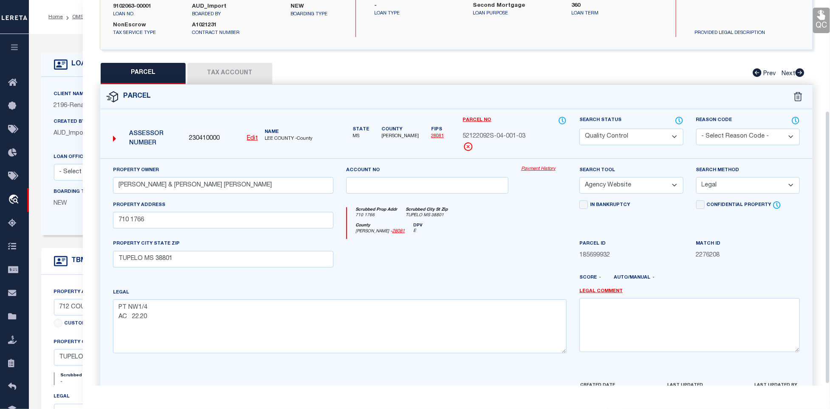
scroll to position [159, 0]
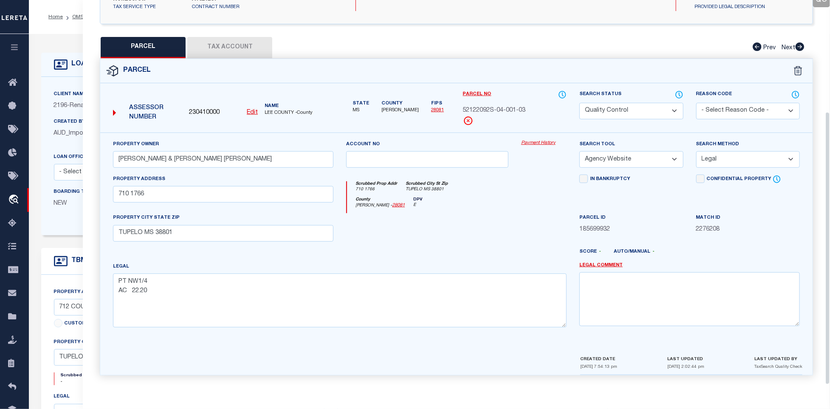
click at [472, 222] on div at bounding box center [427, 230] width 175 height 35
drag, startPoint x: 467, startPoint y: 220, endPoint x: 479, endPoint y: 220, distance: 11.9
click at [467, 220] on div at bounding box center [427, 230] width 175 height 35
click at [207, 37] on button "Tax Account" at bounding box center [229, 47] width 85 height 21
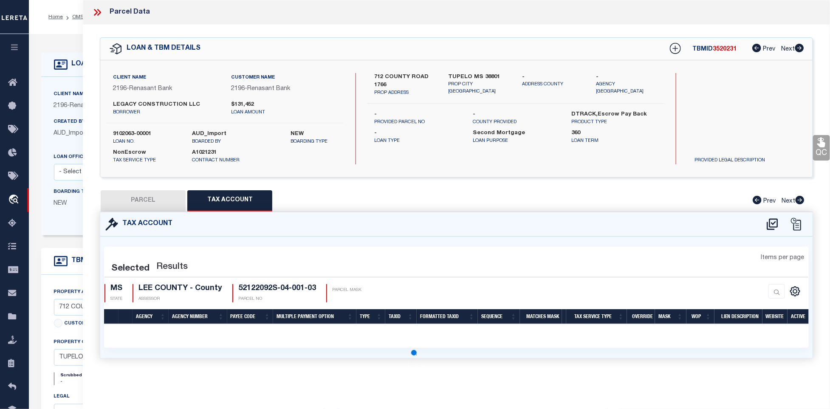
scroll to position [0, 0]
select select "100"
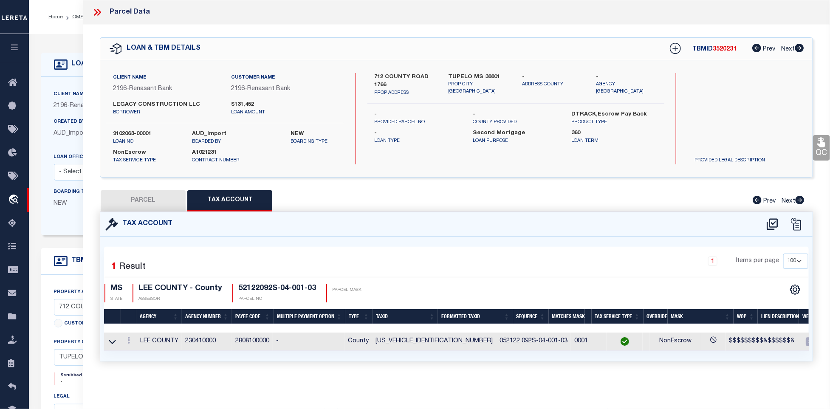
click at [147, 199] on button "PARCEL" at bounding box center [143, 200] width 85 height 21
select select "AS"
select select
checkbox input "false"
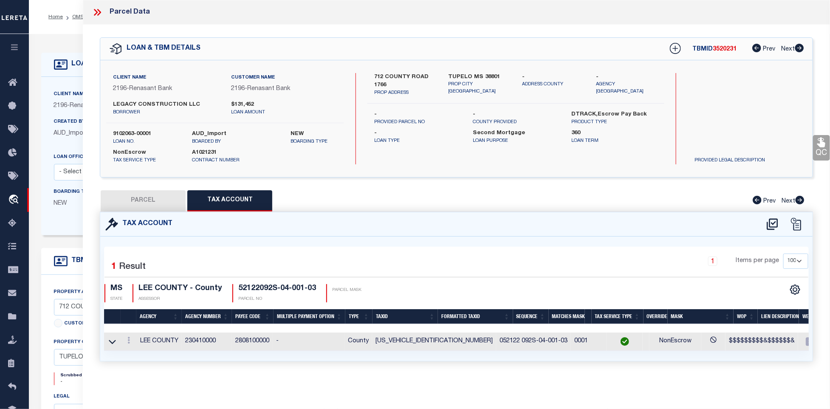
checkbox input "false"
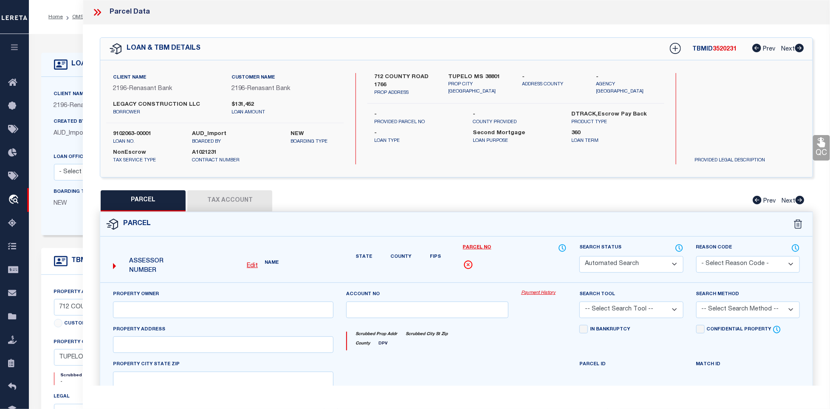
select select "QC"
type input "[PERSON_NAME] & [PERSON_NAME] [PERSON_NAME]"
select select "AGW"
select select "LEG"
type input "710 1766"
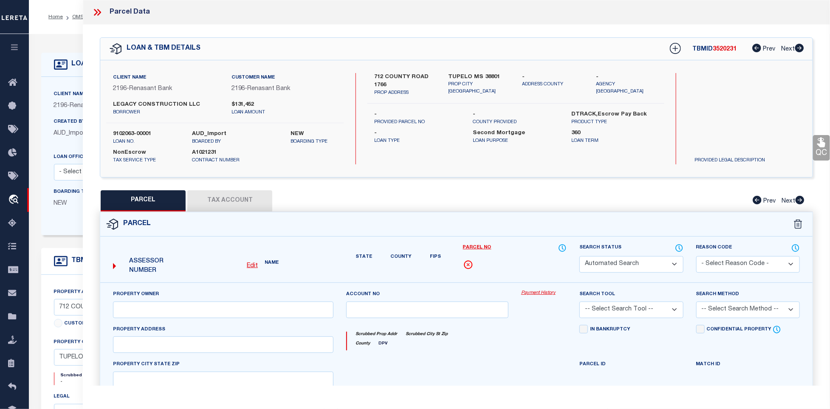
type input "TUPELO MS 38801"
type textarea "PT NW1/4 AC 22.20"
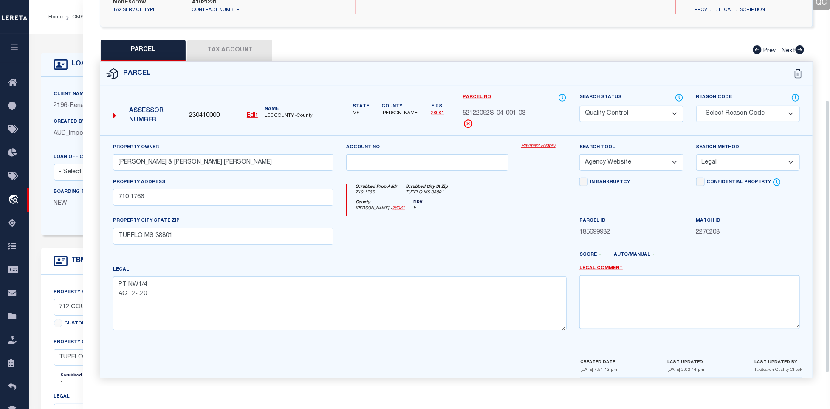
scroll to position [159, 0]
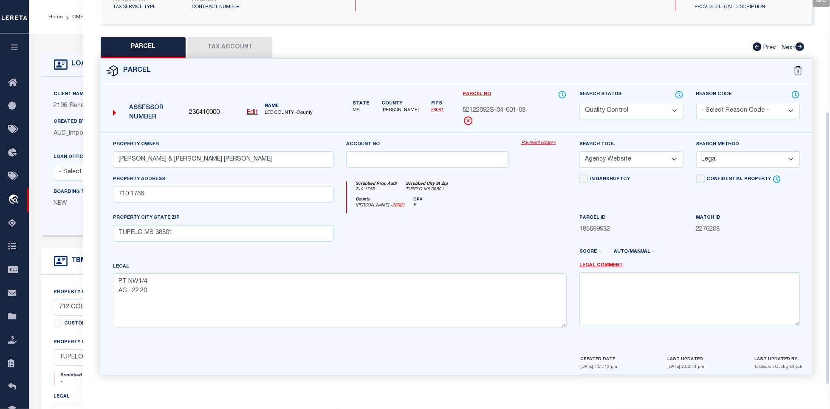
click at [398, 266] on div "Legal PT NW1/4 AC 22.20" at bounding box center [340, 294] width 454 height 65
drag, startPoint x: 639, startPoint y: 100, endPoint x: 632, endPoint y: 111, distance: 12.8
click at [639, 103] on select "Automated Search Bad Parcel Complete Duplicate Parcel High Dollar Reporting In …" at bounding box center [632, 111] width 104 height 17
select select "CP"
click at [391, 257] on div at bounding box center [311, 257] width 175 height 10
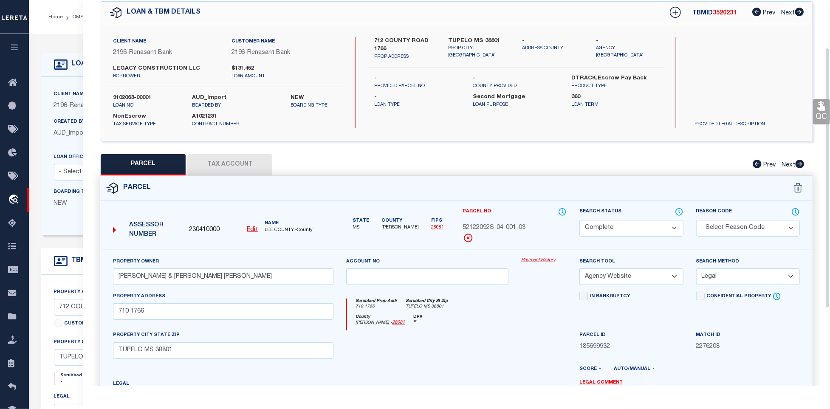
scroll to position [31, 0]
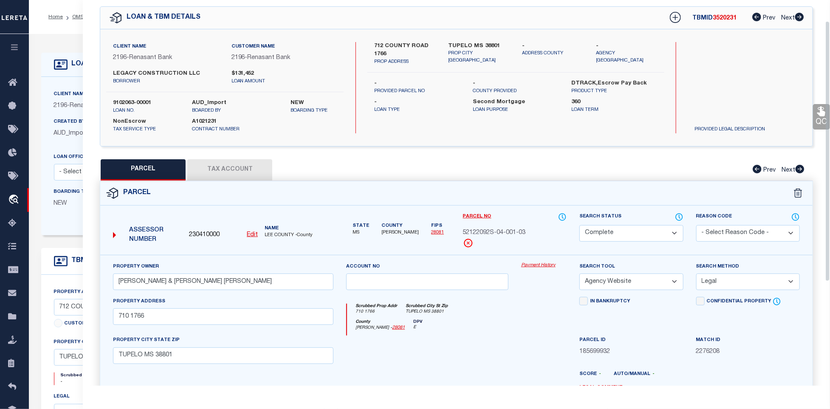
click at [821, 116] on icon at bounding box center [822, 112] width 8 height 10
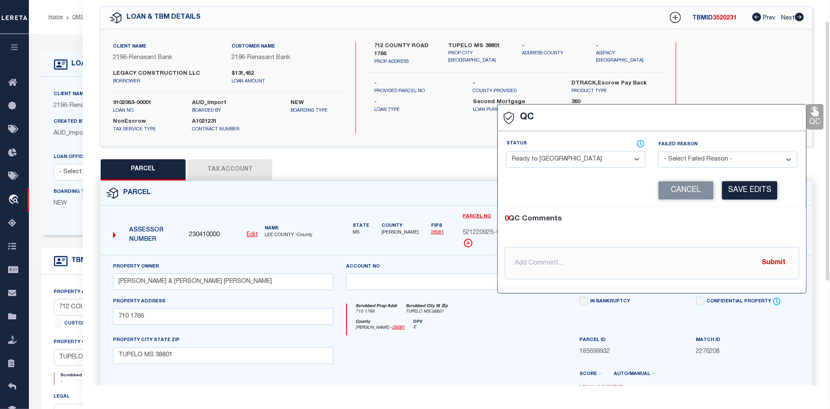
drag, startPoint x: 574, startPoint y: 161, endPoint x: 578, endPoint y: 163, distance: 4.4
click at [574, 161] on select "- Select Status - Ready to QC Correct Incorrect" at bounding box center [576, 159] width 139 height 17
select select "COR"
click at [758, 203] on div "Corrected Search Value Cancel Save Edits" at bounding box center [653, 191] width 292 height 32
click at [758, 185] on button "Save Edits" at bounding box center [749, 190] width 55 height 18
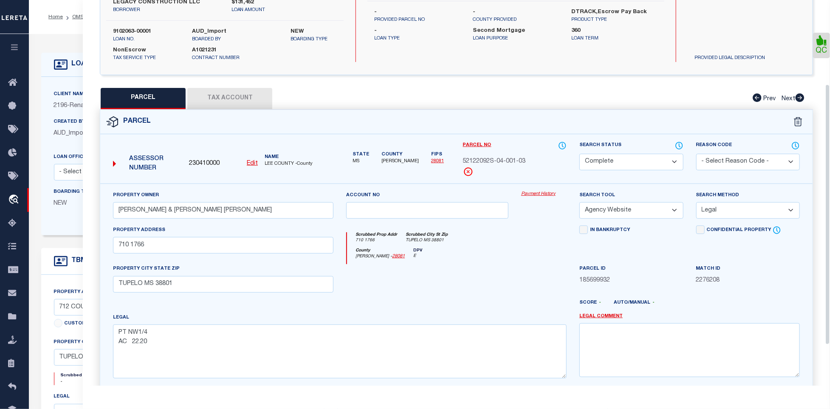
scroll to position [184, 0]
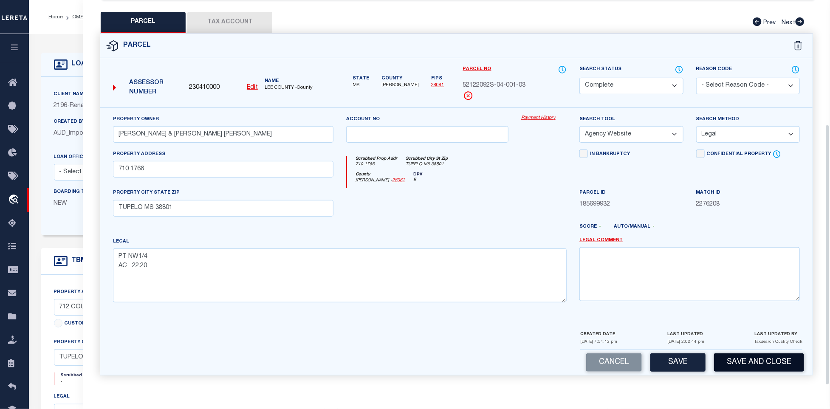
click at [746, 365] on button "Save and Close" at bounding box center [759, 363] width 90 height 18
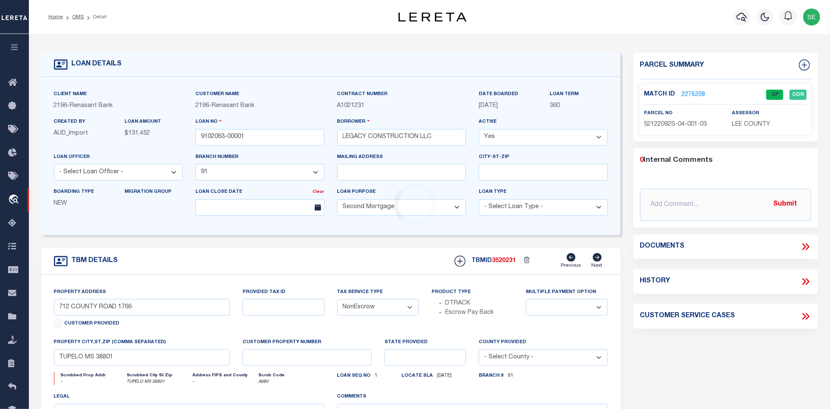
select select "17103"
select select
click at [283, 137] on input "9102063-00001" at bounding box center [259, 137] width 129 height 17
click at [286, 146] on input "9102063-00001" at bounding box center [259, 137] width 129 height 17
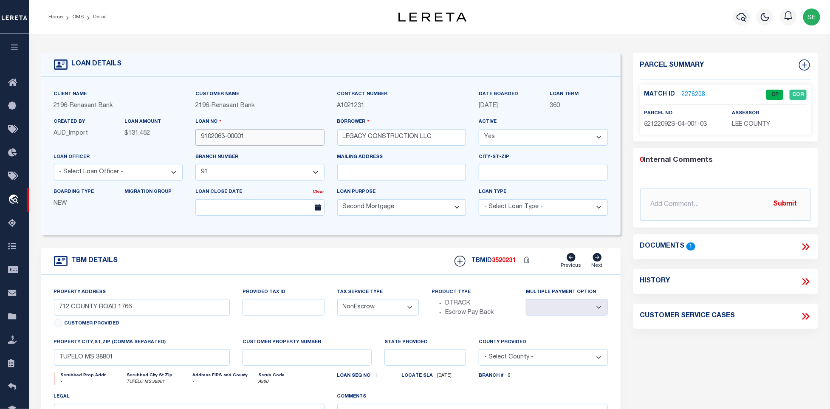
click at [284, 144] on input "9102063-00001" at bounding box center [259, 137] width 129 height 17
click at [356, 252] on div "TBM DETAILS TBMID 3520231 Previous Next" at bounding box center [331, 261] width 580 height 27
click at [359, 273] on div "TBM DETAILS TBMID 3520231 Previous Next" at bounding box center [331, 261] width 580 height 27
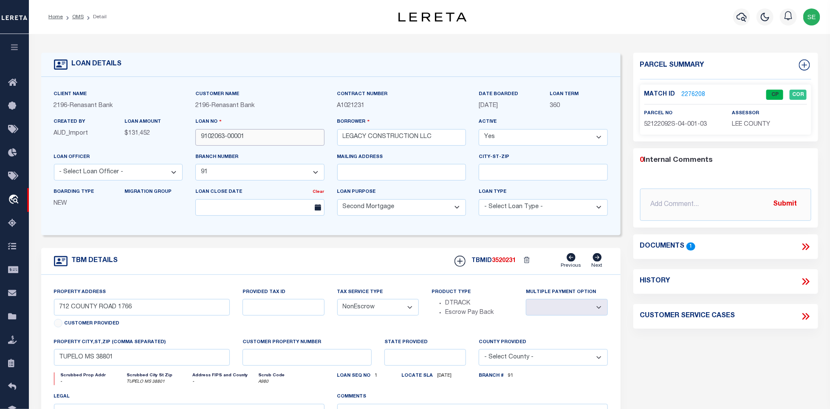
click at [276, 138] on input "9102063-00001" at bounding box center [259, 137] width 129 height 17
click at [504, 264] on span "3520231" at bounding box center [505, 261] width 24 height 6
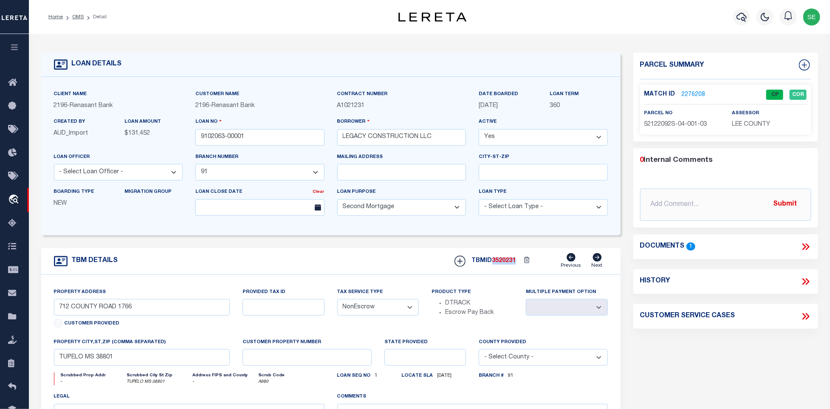
copy span "3520231"
click at [761, 129] on p "LEE COUNTY" at bounding box center [769, 124] width 75 height 9
copy div "LEE COUNTY"
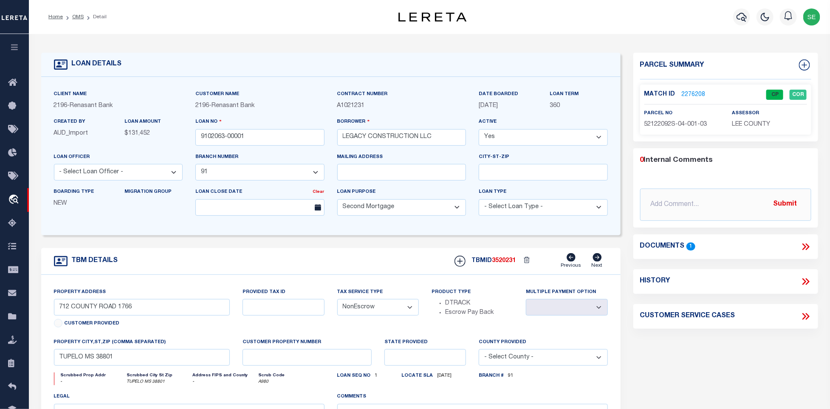
click at [672, 129] on p "52122092S-04-001-03" at bounding box center [682, 124] width 75 height 9
copy div "52122092S-04-001-03"
click at [382, 252] on div "TBM DETAILS TBMID 3520231 Previous Next" at bounding box center [331, 261] width 580 height 27
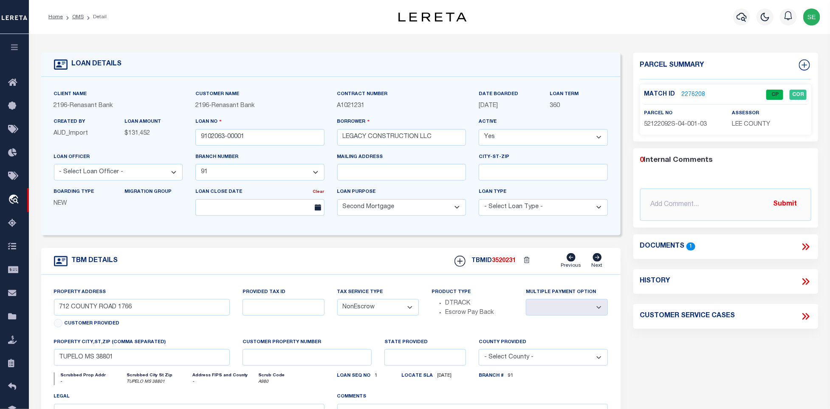
drag, startPoint x: 76, startPoint y: 20, endPoint x: 325, endPoint y: 85, distance: 257.2
click at [76, 20] on link "OMS" at bounding box center [77, 16] width 11 height 5
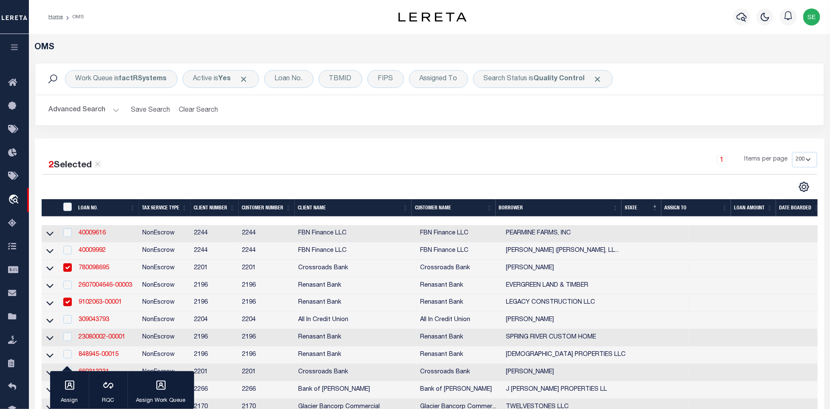
scroll to position [127, 0]
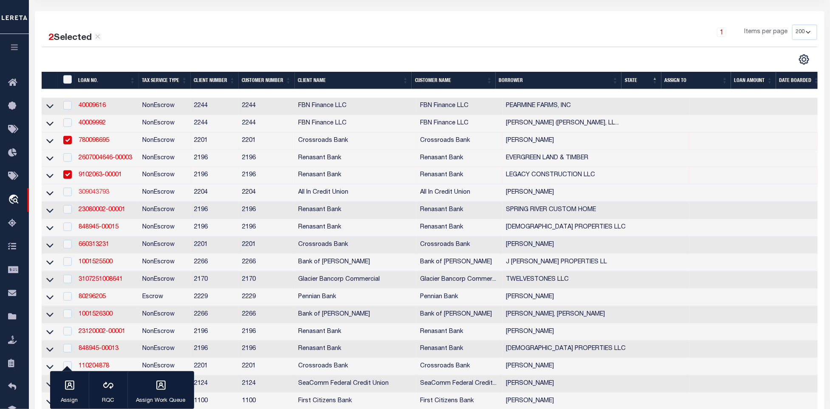
click at [93, 195] on link "309043793" at bounding box center [94, 193] width 31 height 6
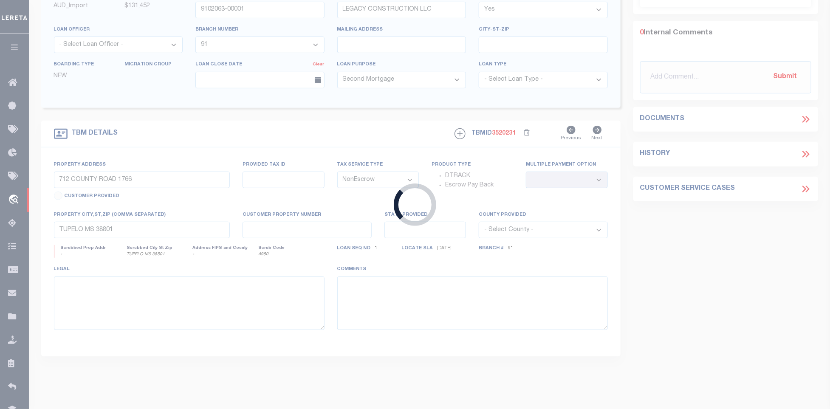
type input "309043793"
type input "[PERSON_NAME]"
select select
type input "[DATE]"
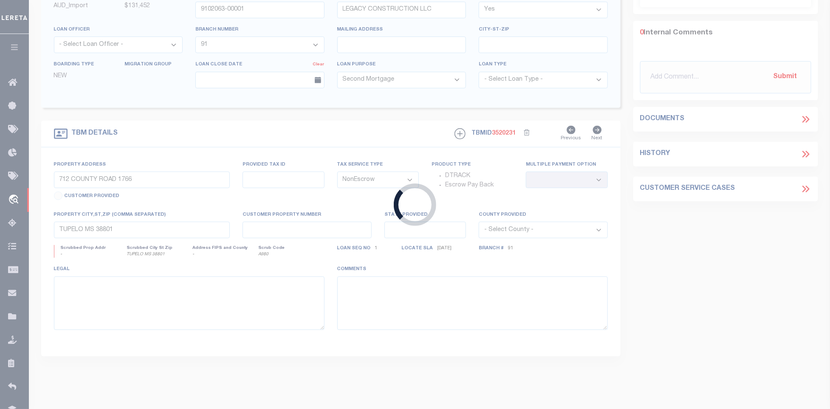
select select "400"
select select "10"
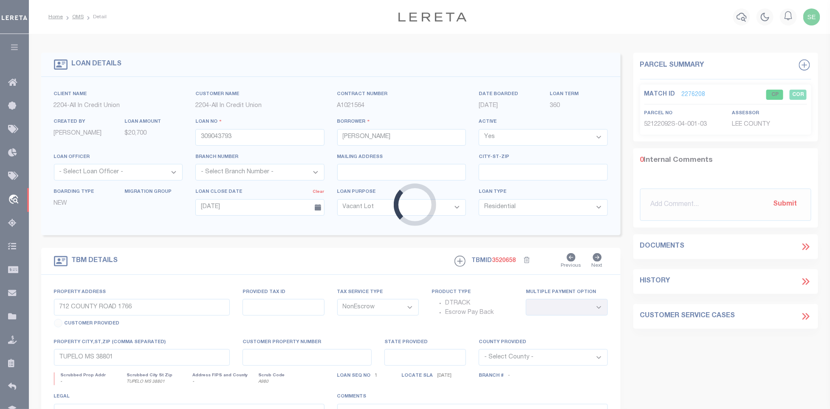
type input "[STREET_ADDRESS]"
type input "02-36-01-01-0-000-001.082"
select select
type input "MOBILE AL [PHONE_NUMBER]"
select select "44319"
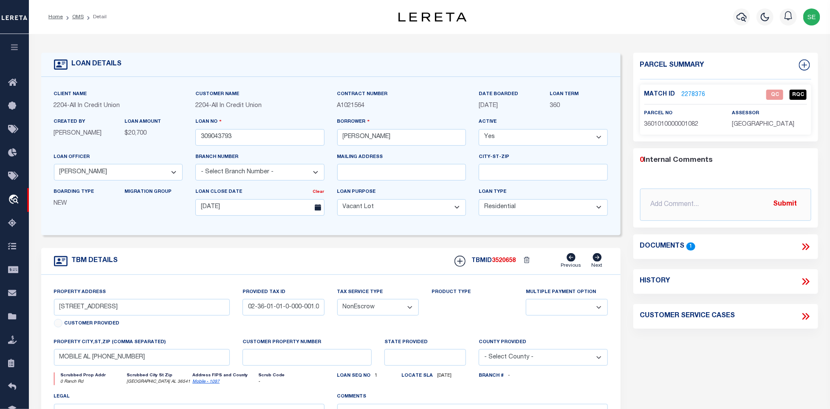
click at [328, 275] on div "TBM DETAILS TBMID 3520658 Previous Next" at bounding box center [331, 261] width 580 height 27
drag, startPoint x: 79, startPoint y: 311, endPoint x: 119, endPoint y: 309, distance: 40.0
click at [119, 309] on input "[STREET_ADDRESS]" at bounding box center [142, 307] width 176 height 17
click at [272, 266] on div "TBM DETAILS TBMID 3520658 Previous Next" at bounding box center [331, 261] width 580 height 27
drag, startPoint x: 694, startPoint y: 100, endPoint x: 694, endPoint y: 93, distance: 6.4
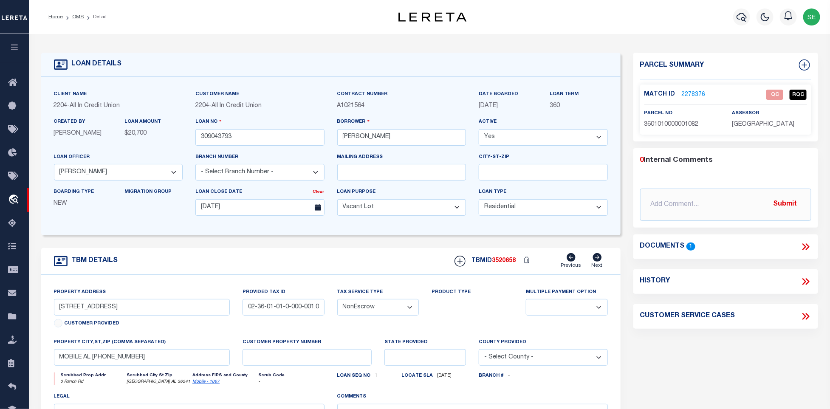
click at [694, 100] on div "Match ID 2278376 QC RQC" at bounding box center [726, 97] width 163 height 15
click at [694, 93] on link "2278376" at bounding box center [694, 95] width 24 height 9
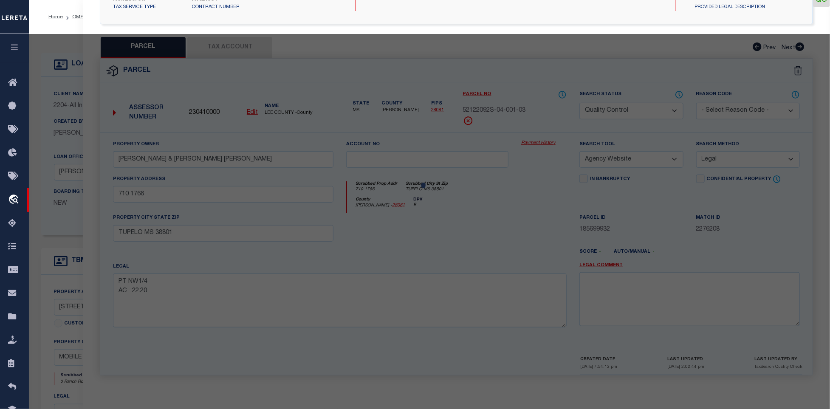
select select "AS"
select select
checkbox input "false"
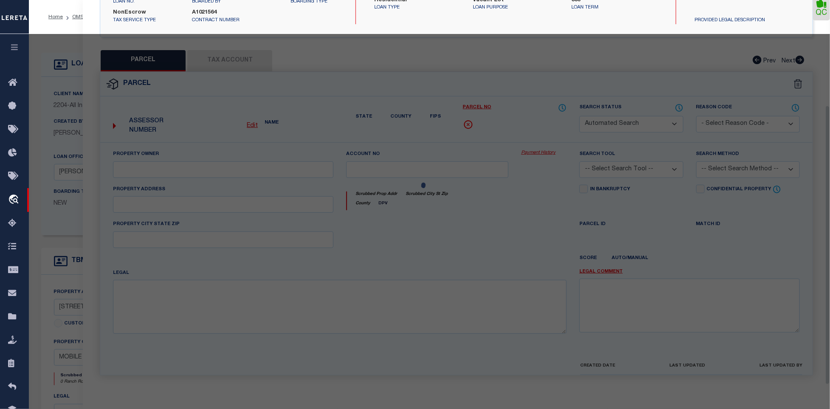
select select "QC"
type input "[PERSON_NAME]"
select select "AGW"
select select "LEG"
type input "[GEOGRAPHIC_DATA]"
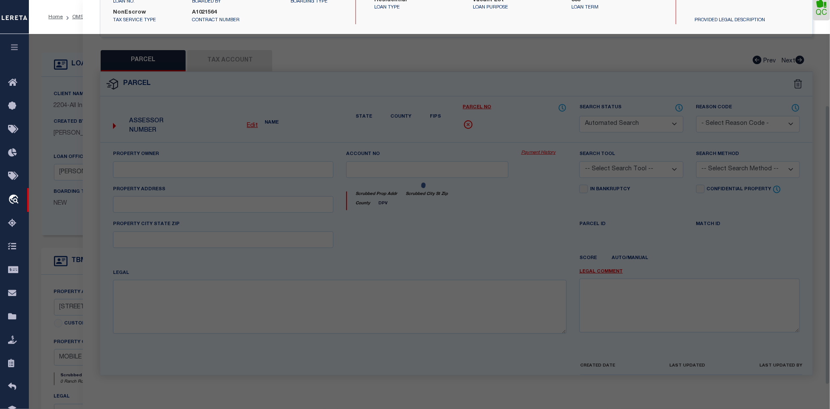
type input "[GEOGRAPHIC_DATA]"
type textarea "LOT 32 SUMMER OAK S/D MBK 86/38 & THE E 1/2 OF [GEOGRAPHIC_DATA] LYING ADJACENT…"
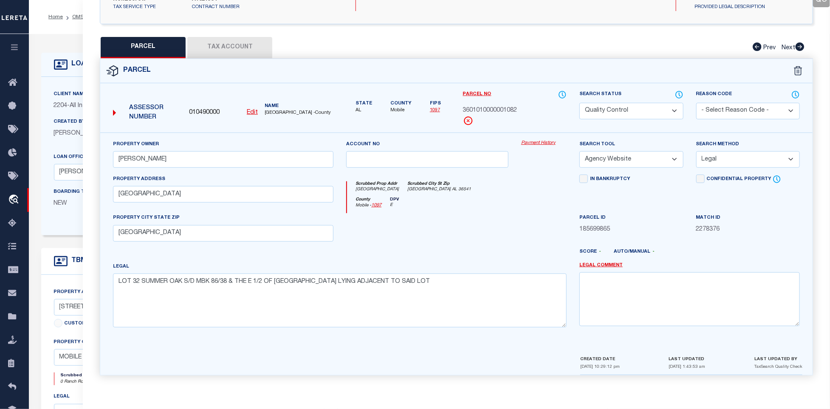
click at [510, 106] on span "3601010000001082" at bounding box center [490, 110] width 54 height 9
copy span "3601010000001082"
drag, startPoint x: 213, startPoint y: 37, endPoint x: 224, endPoint y: 41, distance: 11.7
click at [213, 37] on button "Tax Account" at bounding box center [229, 47] width 85 height 21
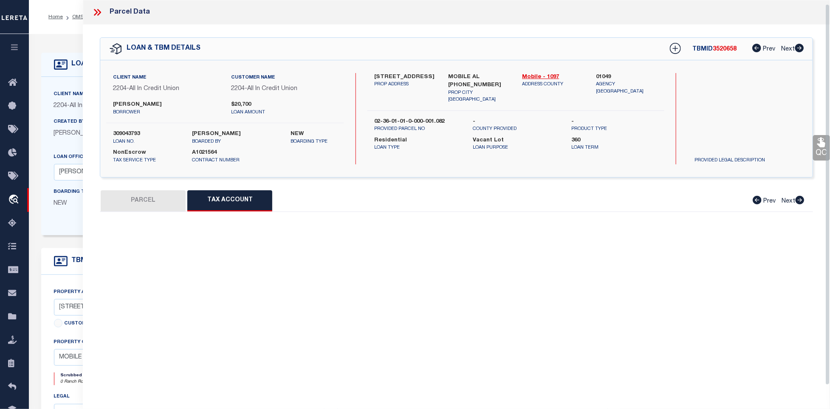
scroll to position [4, 0]
select select "100"
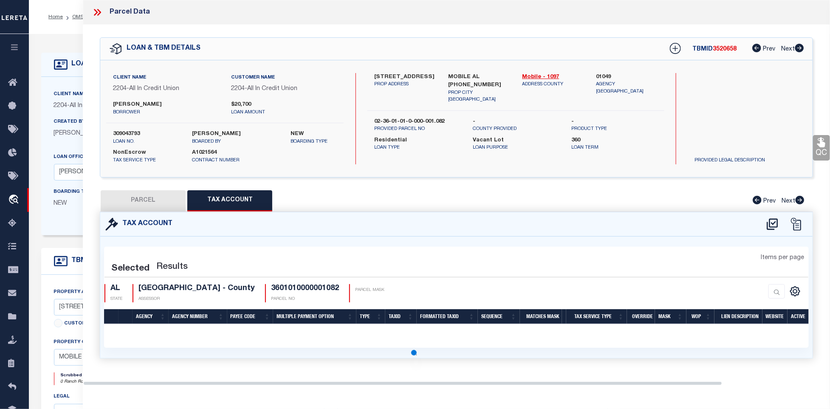
scroll to position [0, 0]
select select "100"
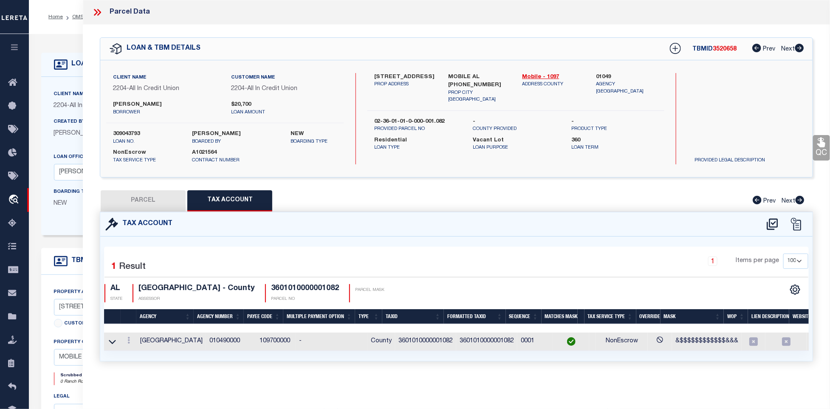
click at [96, 11] on icon at bounding box center [96, 12] width 4 height 7
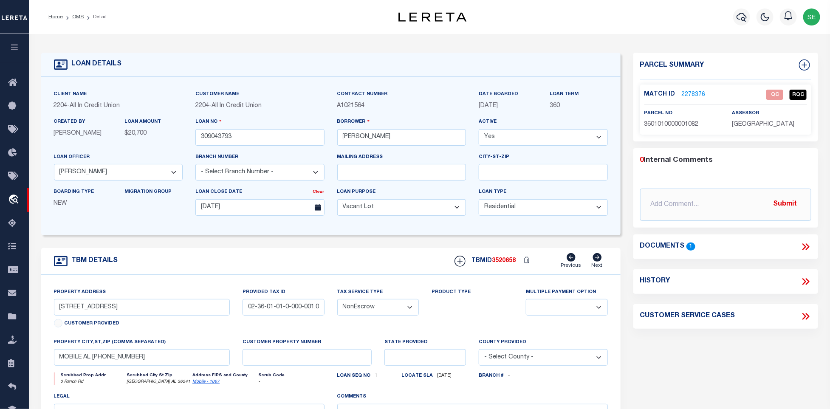
click at [806, 244] on icon at bounding box center [806, 246] width 11 height 11
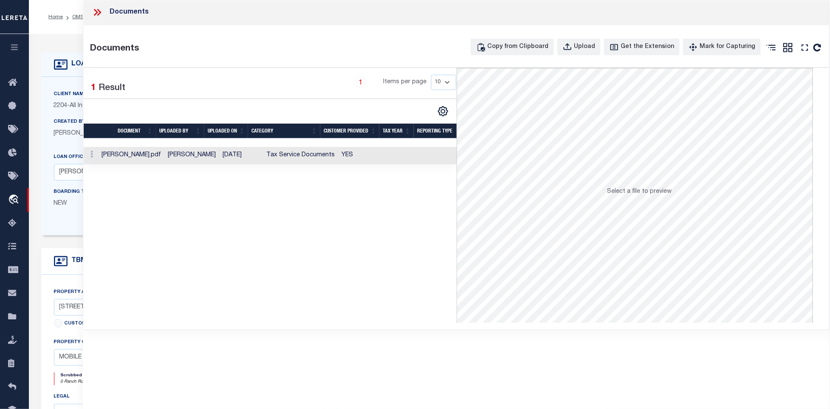
click at [377, 159] on td "YES" at bounding box center [367, 155] width 59 height 17
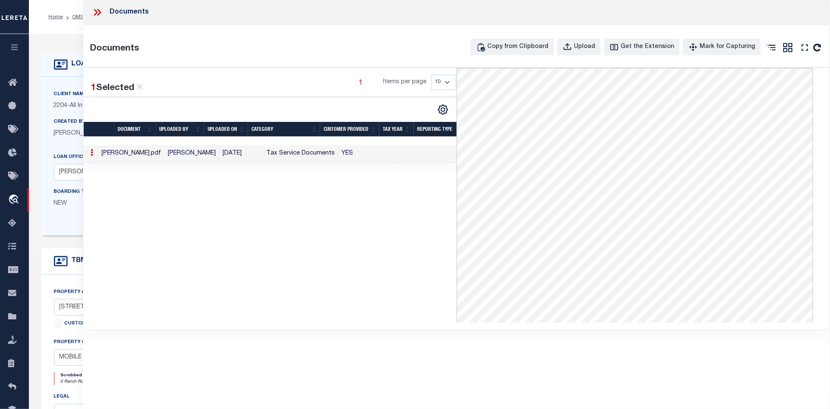
click at [101, 14] on icon at bounding box center [97, 12] width 11 height 11
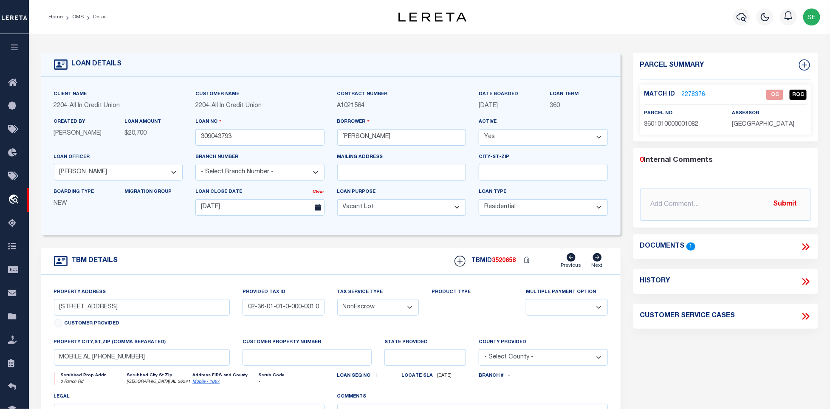
click at [690, 96] on link "2278376" at bounding box center [694, 95] width 24 height 9
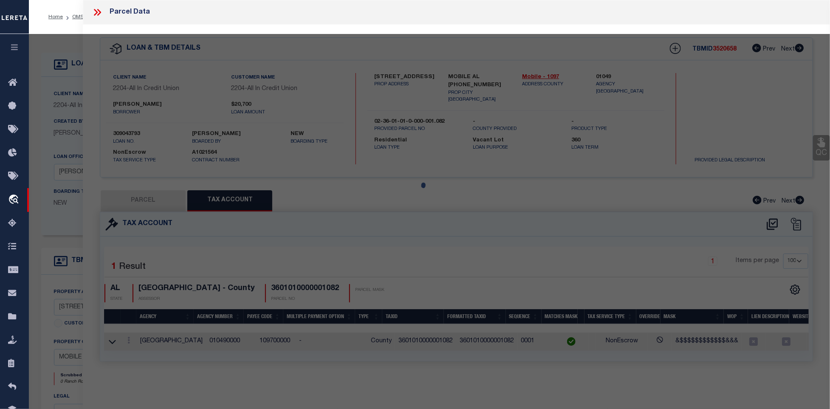
select select "AS"
select select
checkbox input "false"
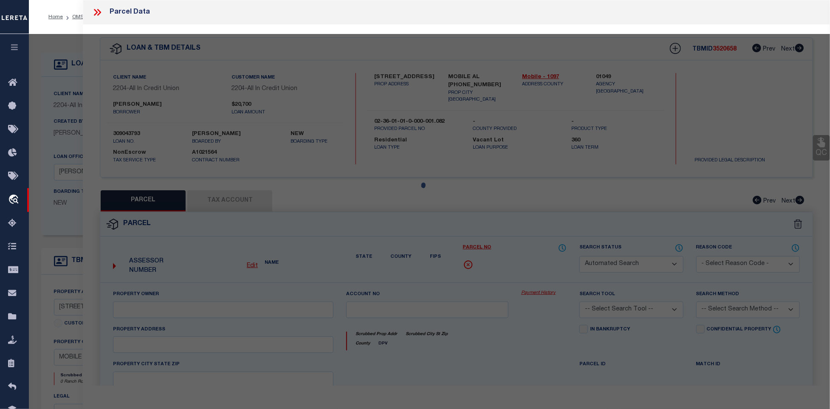
select select "QC"
type input "[PERSON_NAME]"
select select "AGW"
select select "LEG"
type input "[GEOGRAPHIC_DATA]"
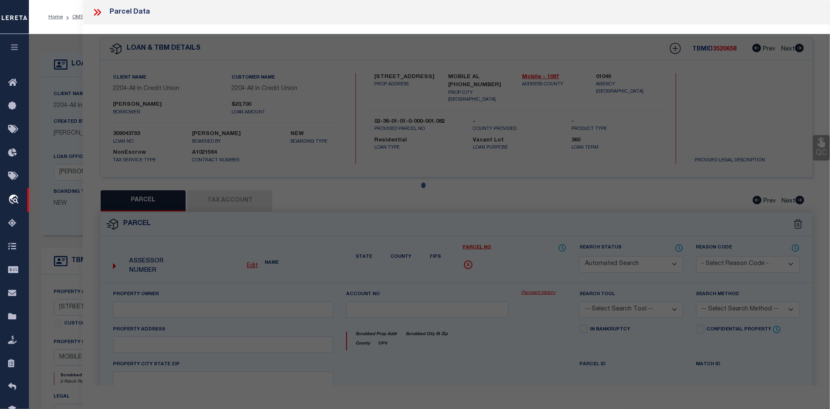
type input "[GEOGRAPHIC_DATA]"
type textarea "LOT 32 SUMMER OAK S/D MBK 86/38 & THE E 1/2 OF [GEOGRAPHIC_DATA] LYING ADJACENT…"
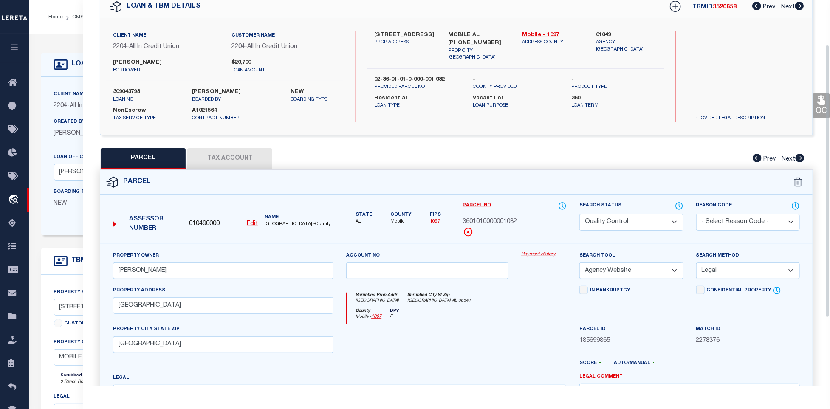
scroll to position [64, 0]
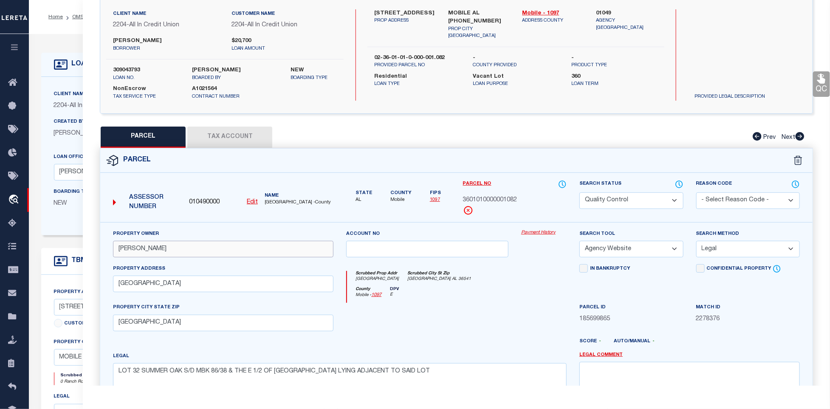
click at [215, 257] on input "[PERSON_NAME]" at bounding box center [223, 249] width 221 height 17
click at [496, 313] on div at bounding box center [427, 320] width 175 height 35
click at [495, 289] on div "County Mobile - 1097 DPV E" at bounding box center [457, 295] width 220 height 17
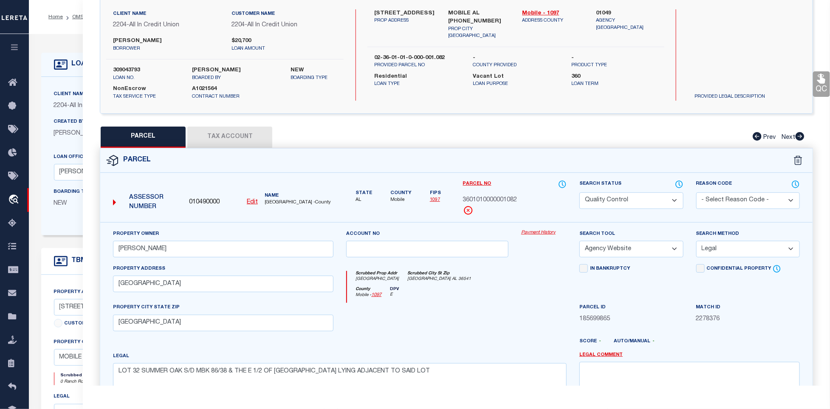
click at [236, 128] on button "Tax Account" at bounding box center [229, 137] width 85 height 21
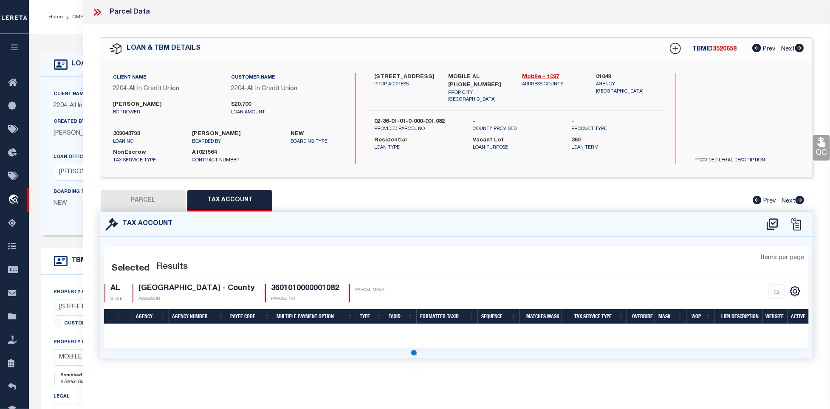
scroll to position [0, 0]
select select "100"
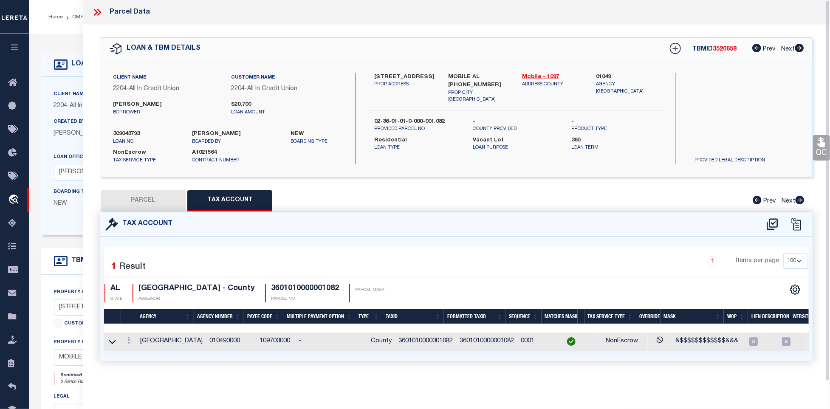
click at [150, 199] on button "PARCEL" at bounding box center [143, 200] width 85 height 21
select select "AS"
select select
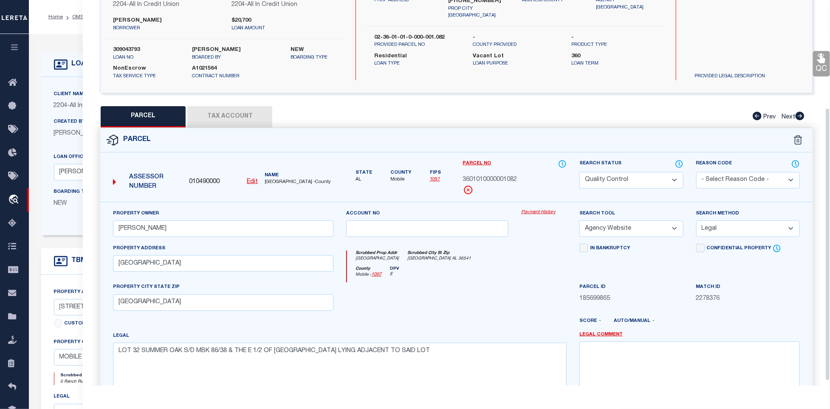
scroll to position [159, 0]
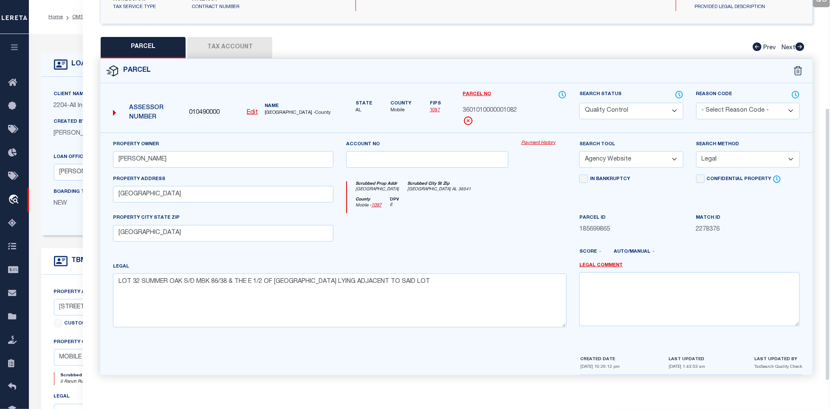
click at [422, 262] on div "Legal LOT 32 SUMMER OAK S/D MBK 86/38 & THE E 1/2 OF [GEOGRAPHIC_DATA] LYING AD…" at bounding box center [340, 294] width 454 height 65
drag, startPoint x: 622, startPoint y: 103, endPoint x: 617, endPoint y: 110, distance: 8.2
click at [622, 103] on select "Automated Search Bad Parcel Complete Duplicate Parcel High Dollar Reporting In …" at bounding box center [632, 111] width 104 height 17
drag, startPoint x: 428, startPoint y: 207, endPoint x: 526, endPoint y: 210, distance: 97.3
click at [440, 210] on div "County Mobile - 1097 DPV E" at bounding box center [457, 205] width 220 height 17
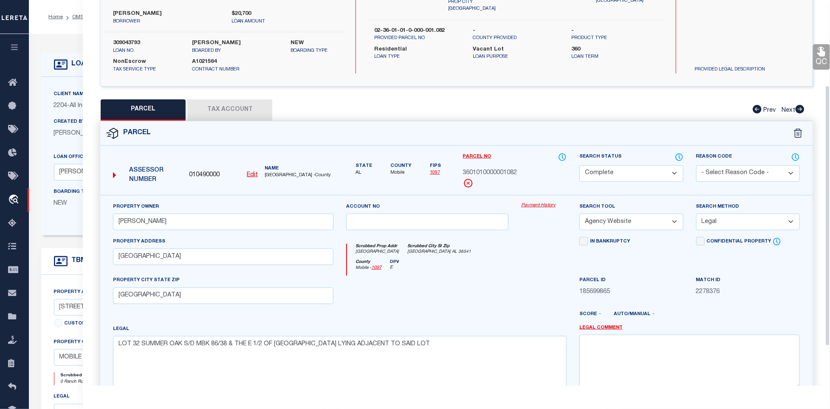
scroll to position [31, 0]
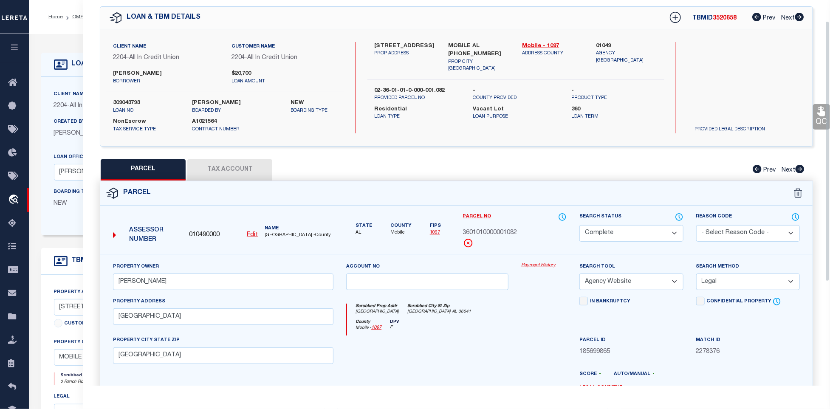
click at [819, 118] on link "QC" at bounding box center [821, 116] width 17 height 25
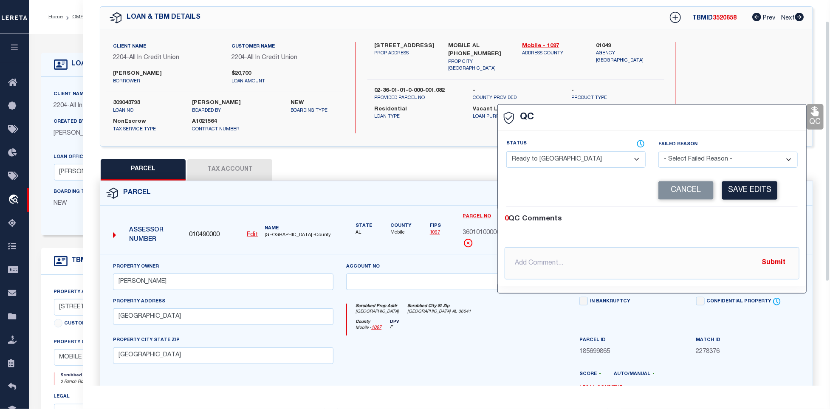
drag, startPoint x: 565, startPoint y: 152, endPoint x: 590, endPoint y: 169, distance: 30.6
click at [564, 153] on select "- Select Status - Ready to QC Correct Incorrect" at bounding box center [576, 159] width 139 height 17
drag, startPoint x: 738, startPoint y: 219, endPoint x: 732, endPoint y: 209, distance: 11.8
click at [737, 217] on div "0 QC Comments" at bounding box center [651, 219] width 292 height 11
click at [733, 191] on button "Save Edits" at bounding box center [749, 190] width 55 height 18
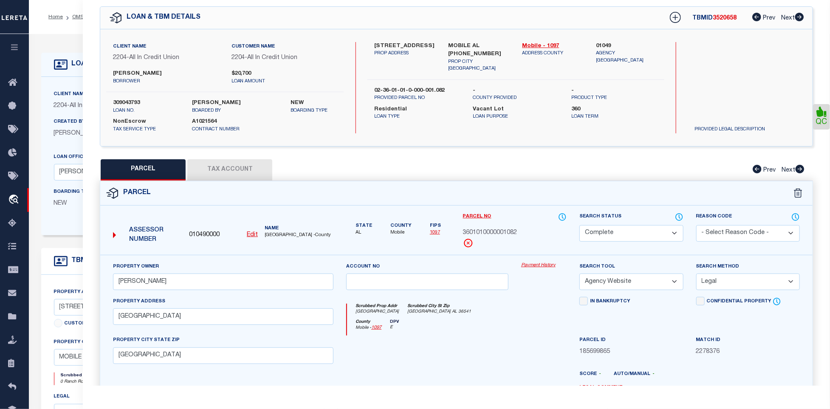
click at [680, 224] on div "Search Status Automated Search Bad Parcel Complete Duplicate Parcel High Dollar…" at bounding box center [632, 226] width 104 height 29
click at [676, 216] on icon at bounding box center [679, 217] width 7 height 7
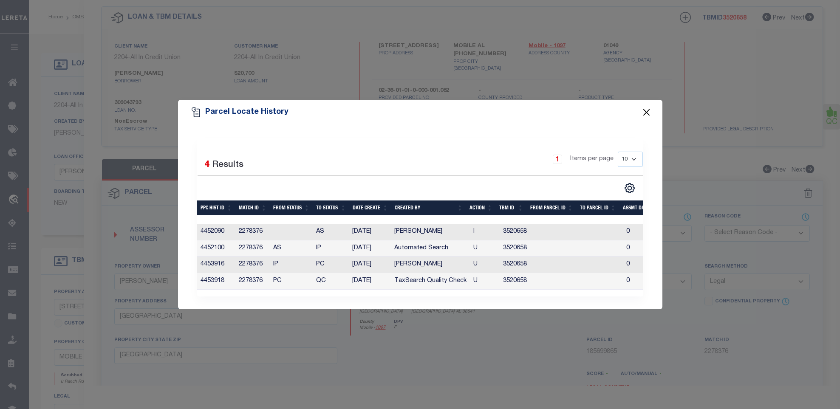
click at [647, 109] on button "Close" at bounding box center [646, 112] width 11 height 11
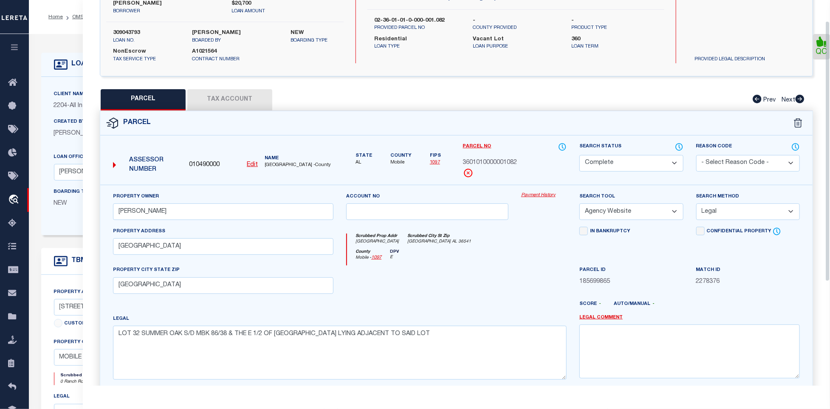
scroll to position [184, 0]
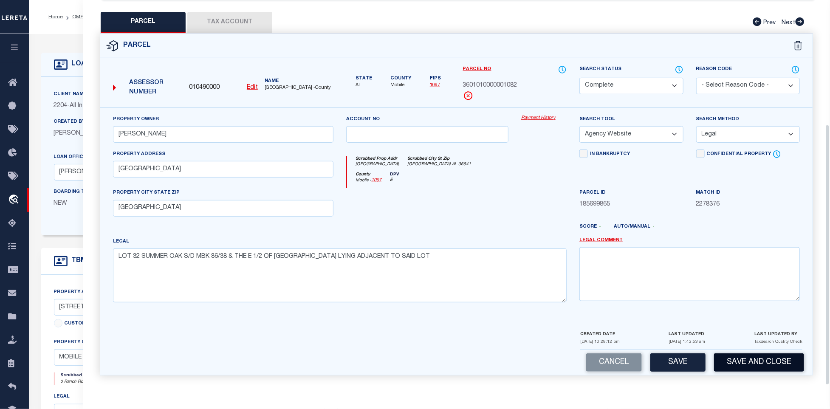
click at [751, 357] on button "Save and Close" at bounding box center [759, 363] width 90 height 18
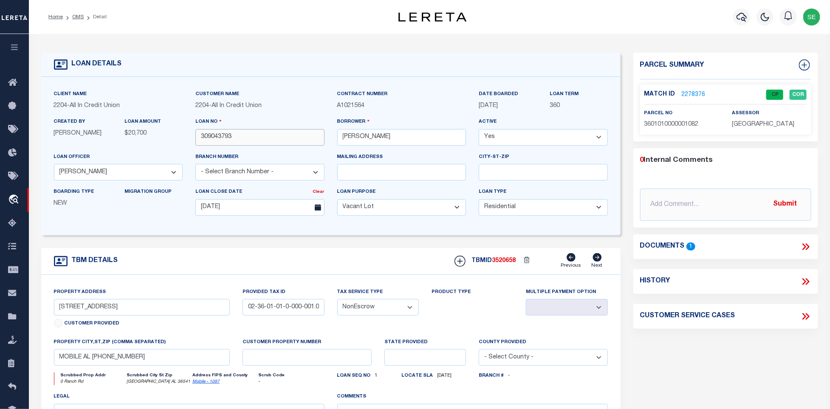
click at [260, 135] on input "309043793" at bounding box center [259, 137] width 129 height 17
click at [507, 263] on span "3520658" at bounding box center [505, 261] width 24 height 6
click at [751, 125] on span "[GEOGRAPHIC_DATA]" at bounding box center [763, 125] width 62 height 6
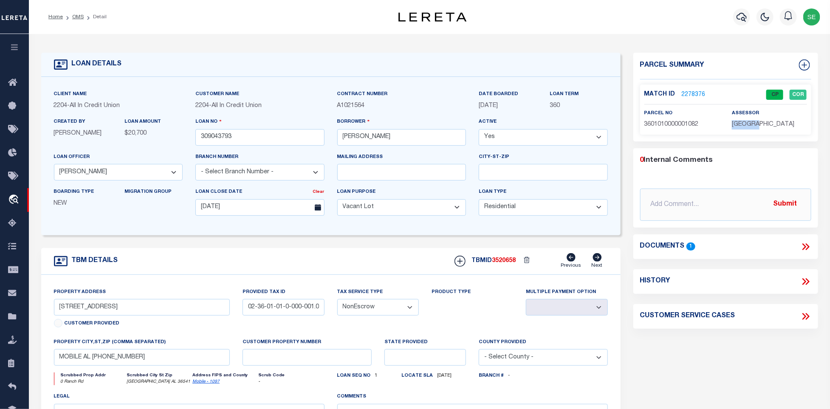
click at [751, 125] on span "[GEOGRAPHIC_DATA]" at bounding box center [763, 125] width 62 height 6
click at [673, 124] on span "3601010000001082" at bounding box center [672, 125] width 54 height 6
drag, startPoint x: 336, startPoint y: 268, endPoint x: 191, endPoint y: 152, distance: 185.6
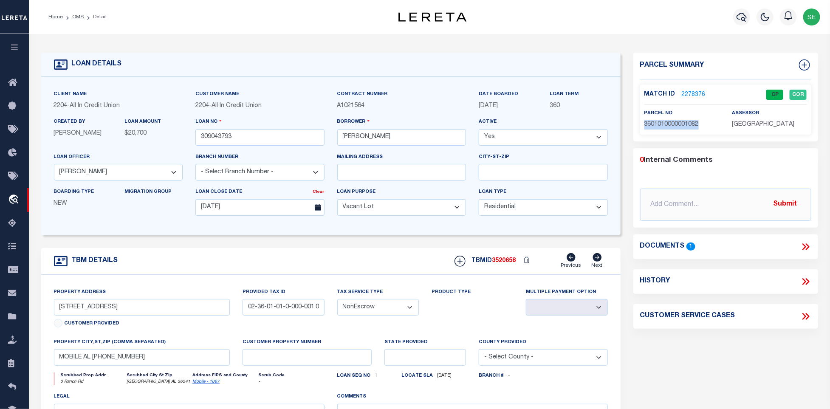
click at [336, 268] on div "TBM DETAILS TBMID 3520658 Previous Next" at bounding box center [331, 261] width 580 height 27
click at [73, 14] on link "OMS" at bounding box center [77, 16] width 11 height 5
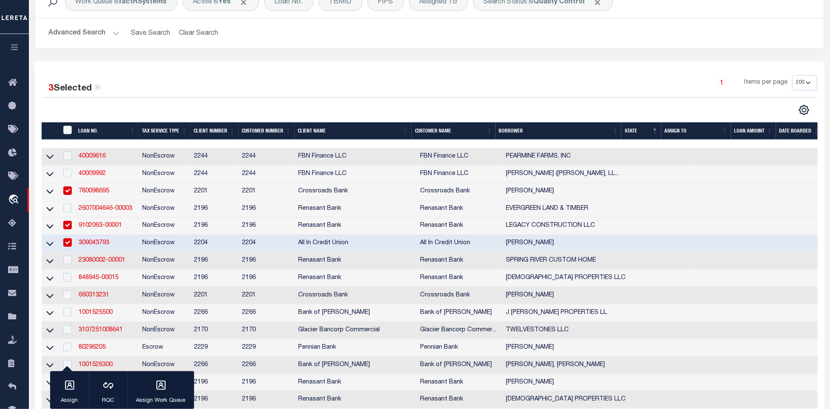
scroll to position [127, 0]
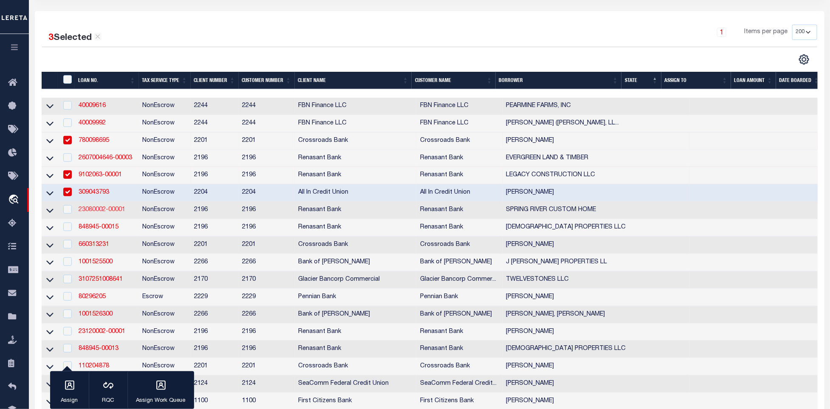
click at [106, 213] on link "23080002-00001" at bounding box center [102, 210] width 47 height 6
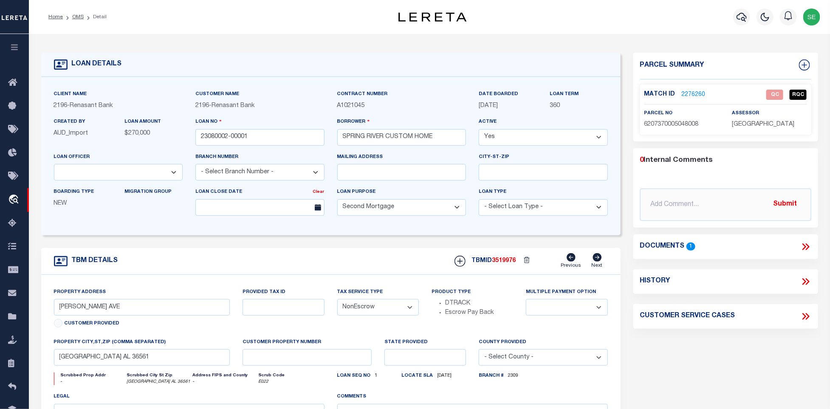
click at [676, 125] on span "6207370005048008" at bounding box center [672, 125] width 54 height 6
click at [672, 127] on span "6207370005048008" at bounding box center [672, 125] width 54 height 6
click at [695, 96] on link "2276260" at bounding box center [694, 95] width 24 height 9
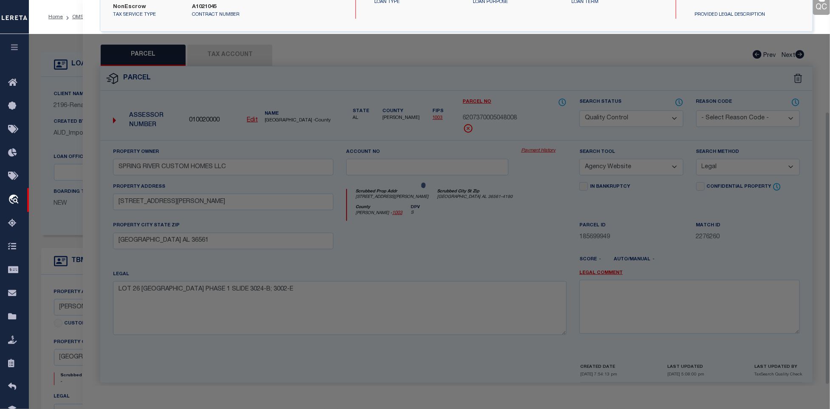
scroll to position [159, 0]
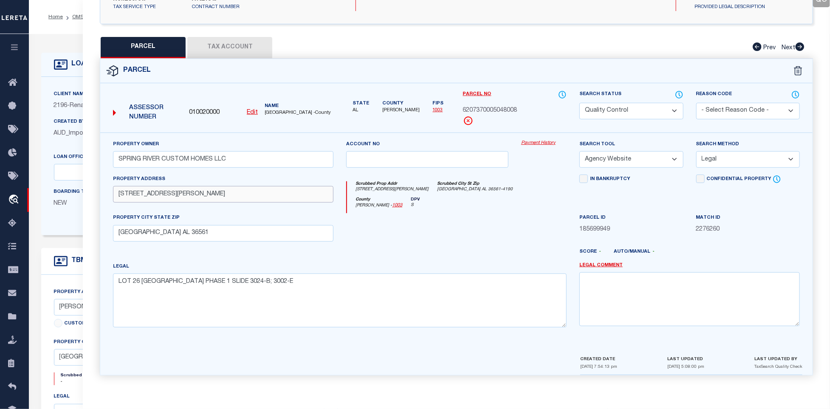
click at [152, 194] on input "[STREET_ADDRESS][PERSON_NAME]" at bounding box center [223, 194] width 221 height 17
click at [510, 234] on div at bounding box center [427, 230] width 175 height 35
click at [496, 108] on span "6207370005048008" at bounding box center [490, 110] width 54 height 9
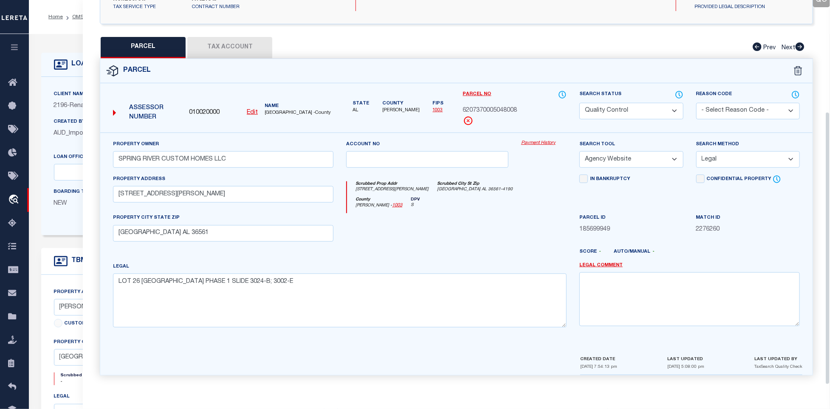
click at [476, 213] on div at bounding box center [427, 230] width 175 height 35
click at [500, 221] on div at bounding box center [427, 230] width 175 height 35
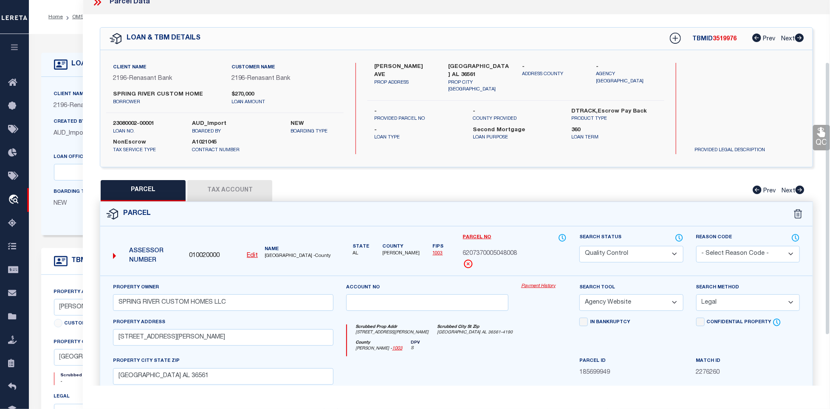
scroll to position [0, 0]
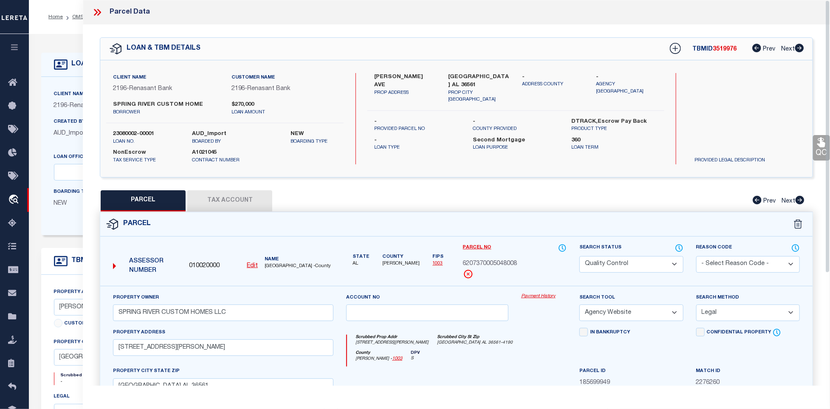
click at [100, 13] on icon at bounding box center [99, 12] width 4 height 7
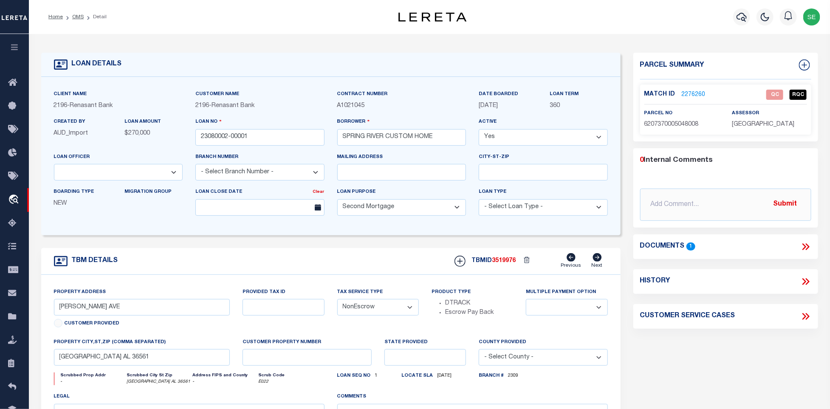
click at [313, 275] on div "TBM DETAILS TBMID 3519976 Previous Next" at bounding box center [331, 261] width 580 height 27
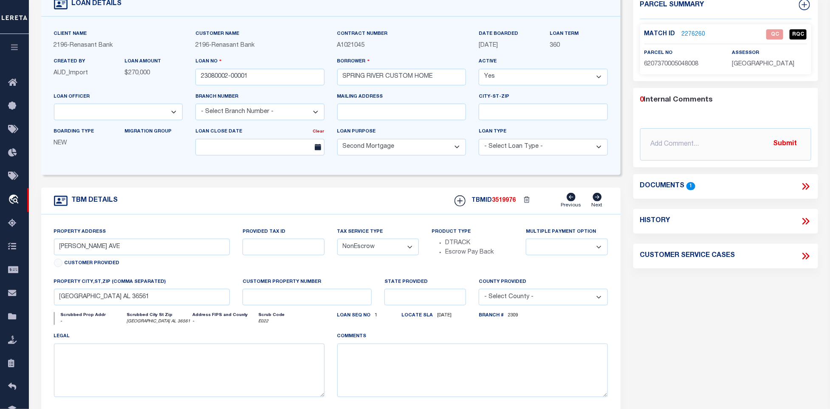
scroll to position [64, 0]
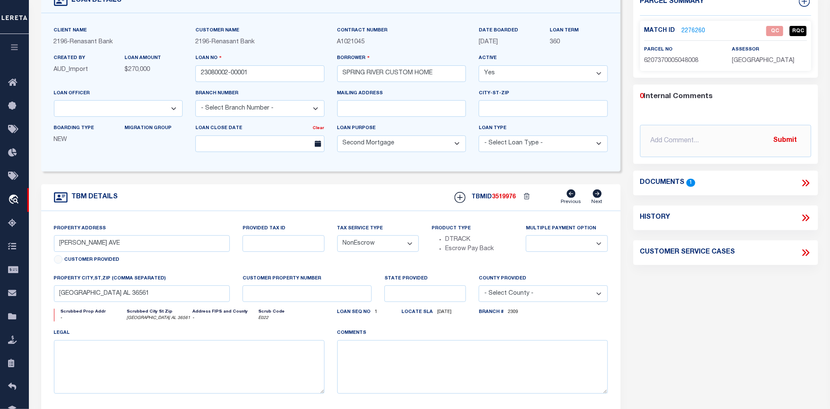
click at [693, 308] on div "Parcel Summary Match ID 2276260 0" at bounding box center [726, 221] width 198 height 464
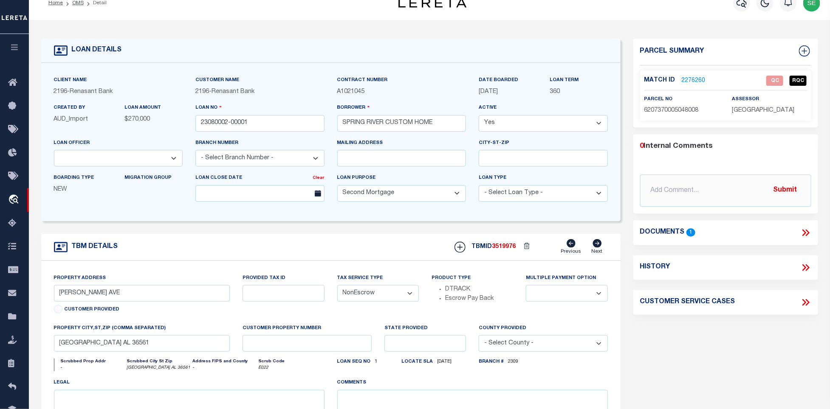
scroll to position [0, 0]
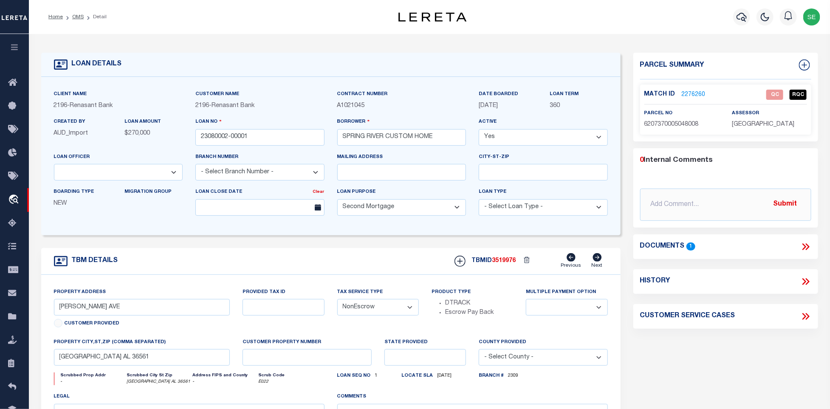
click at [399, 274] on div "TBM DETAILS TBMID 3519976 Previous Next" at bounding box center [331, 261] width 580 height 27
click at [695, 93] on link "2276260" at bounding box center [694, 95] width 24 height 9
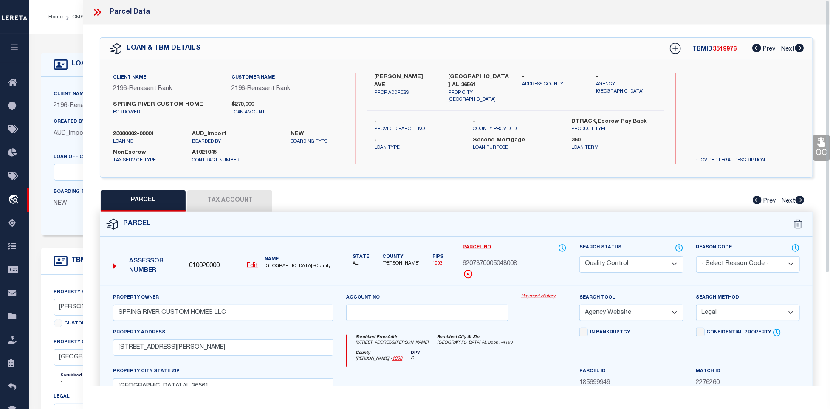
scroll to position [159, 0]
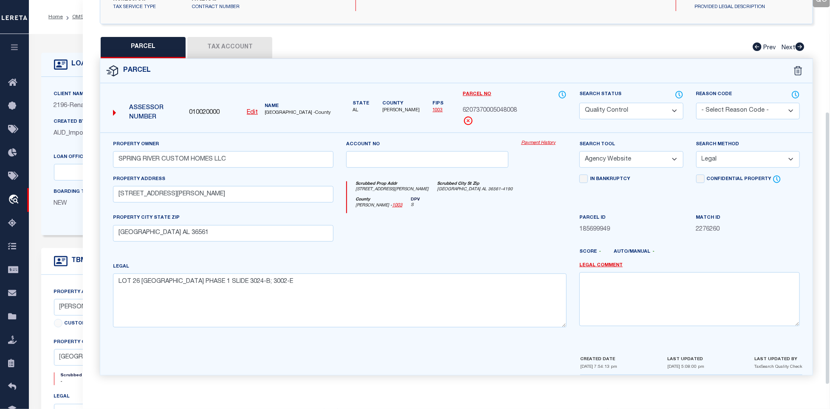
click at [441, 244] on div at bounding box center [427, 230] width 175 height 35
click at [206, 192] on input "[STREET_ADDRESS][PERSON_NAME]" at bounding box center [223, 194] width 221 height 17
click at [236, 231] on input "[GEOGRAPHIC_DATA] AL 36561" at bounding box center [223, 233] width 221 height 17
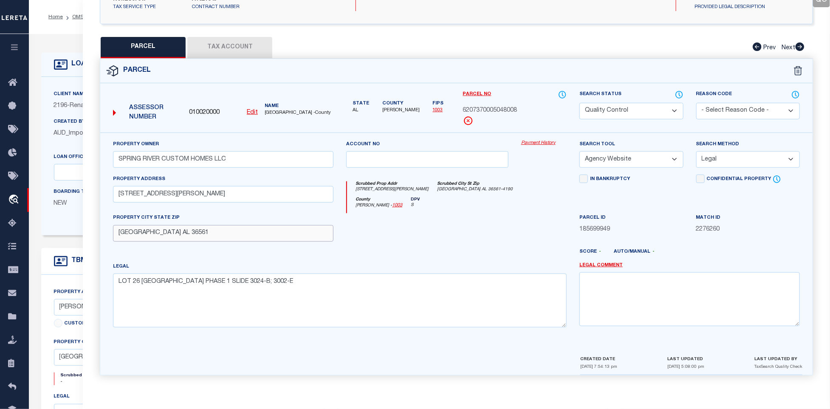
click at [236, 231] on input "[GEOGRAPHIC_DATA] AL 36561" at bounding box center [223, 233] width 221 height 17
click at [486, 213] on div at bounding box center [427, 230] width 175 height 35
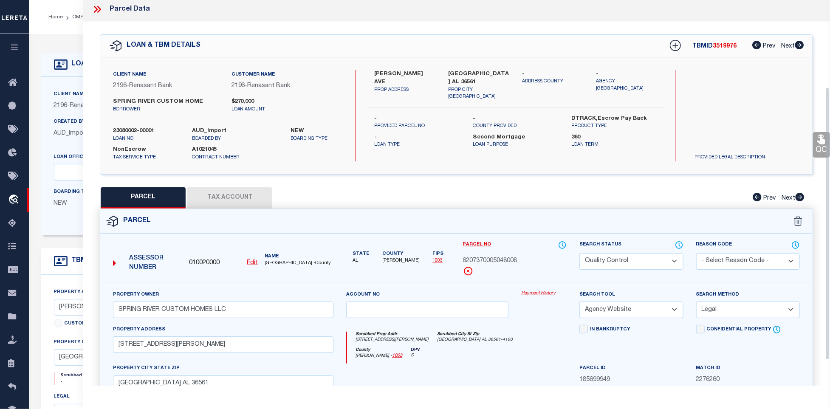
scroll to position [0, 0]
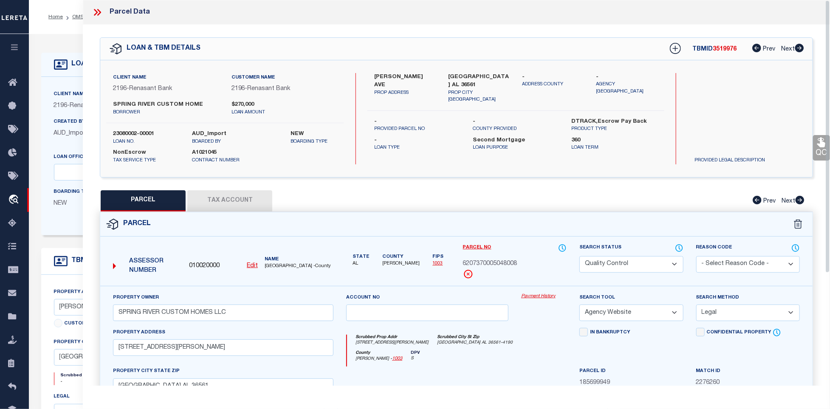
click at [95, 12] on icon at bounding box center [97, 12] width 11 height 11
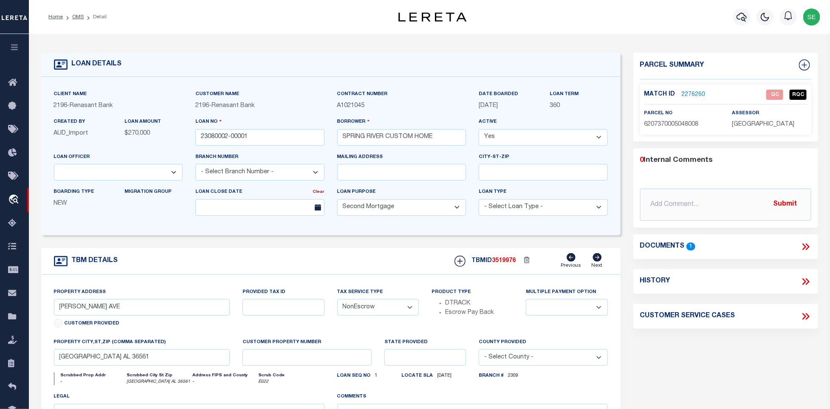
click at [807, 247] on icon at bounding box center [806, 246] width 11 height 11
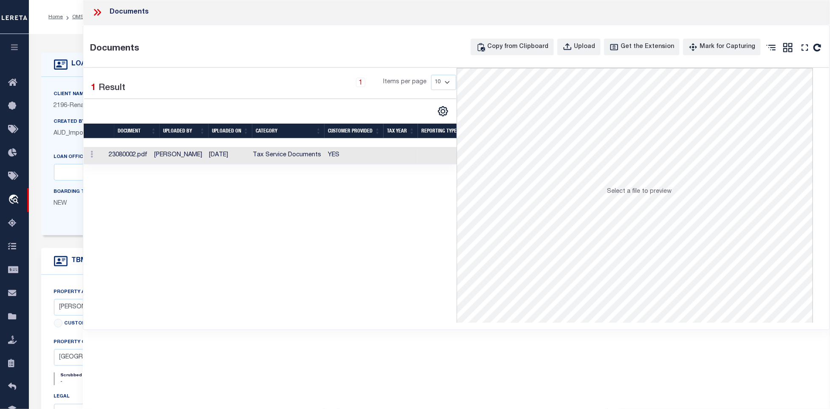
click at [363, 149] on td "YES" at bounding box center [354, 155] width 59 height 17
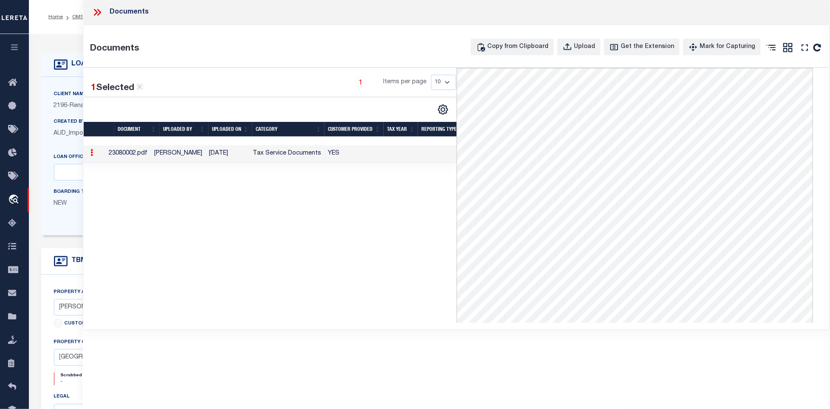
drag, startPoint x: 96, startPoint y: 14, endPoint x: 114, endPoint y: 18, distance: 18.3
click at [96, 14] on icon at bounding box center [96, 12] width 4 height 7
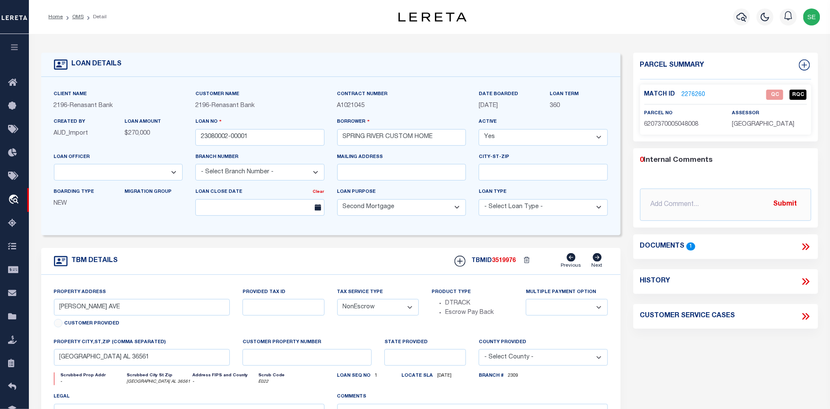
click at [699, 94] on link "2276260" at bounding box center [694, 95] width 24 height 9
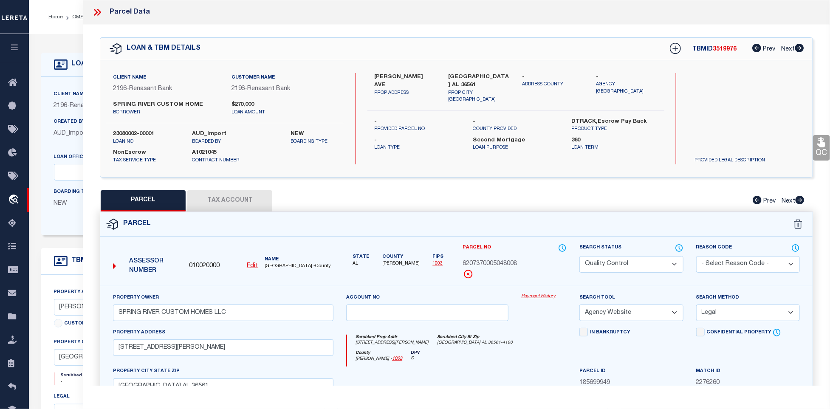
click at [500, 233] on div "Parcel" at bounding box center [456, 224] width 713 height 24
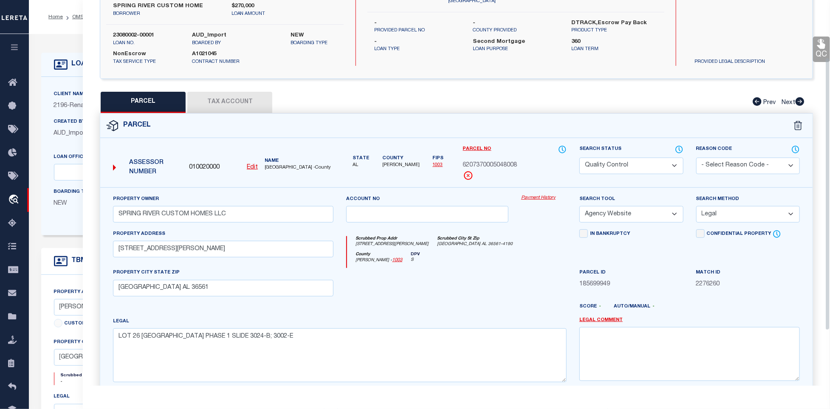
scroll to position [31, 0]
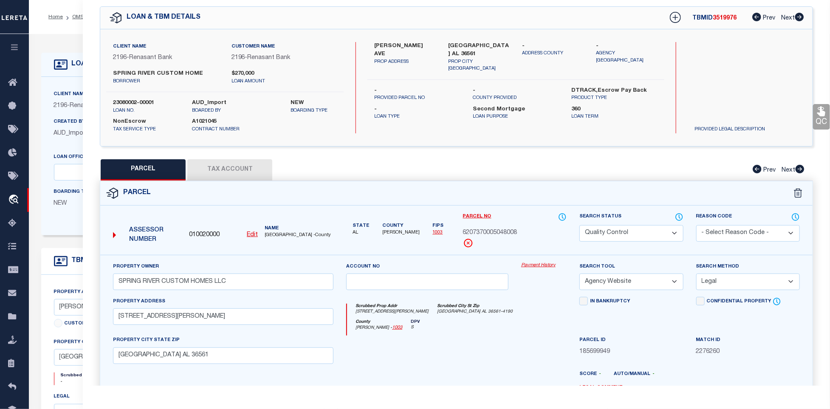
click at [380, 46] on label "[PERSON_NAME] AVE" at bounding box center [404, 50] width 61 height 17
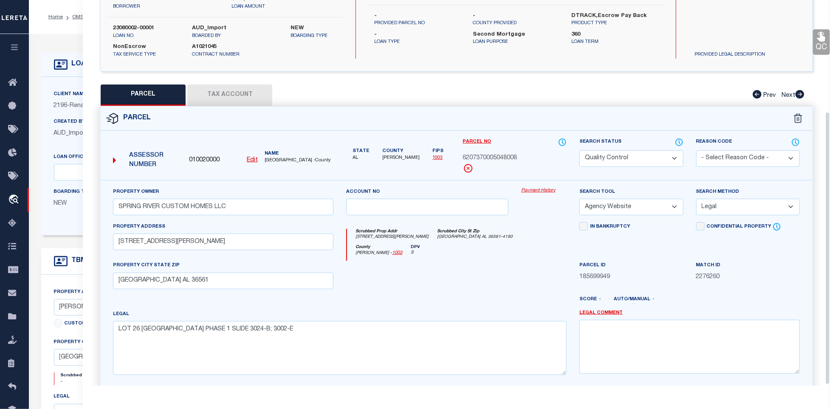
scroll to position [159, 0]
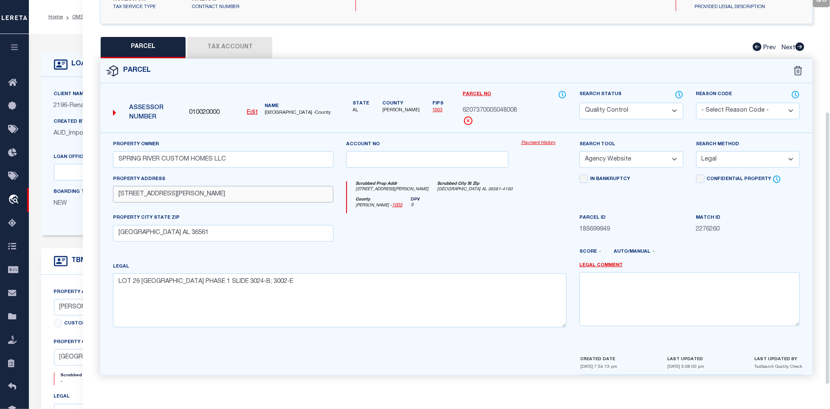
click at [224, 196] on input "[STREET_ADDRESS][PERSON_NAME]" at bounding box center [223, 194] width 221 height 17
paste input "[PERSON_NAME] AVE"
click at [509, 240] on div at bounding box center [427, 230] width 175 height 35
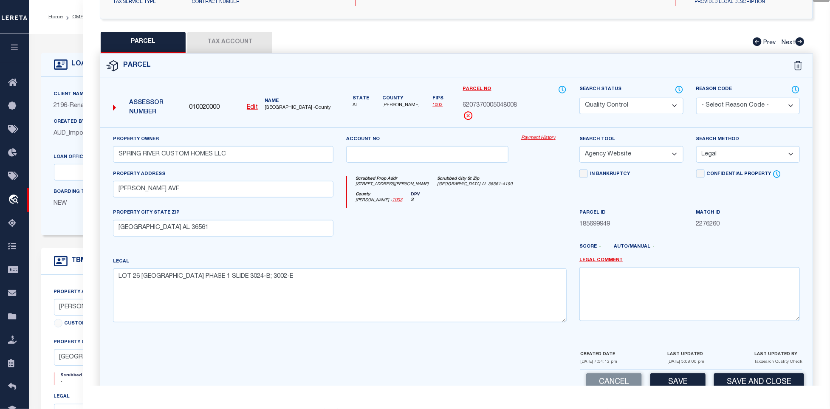
click at [229, 38] on button "Tax Account" at bounding box center [229, 42] width 85 height 21
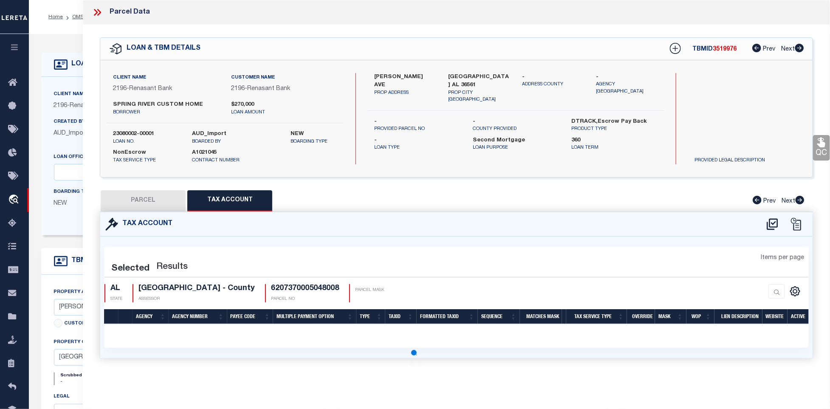
scroll to position [0, 0]
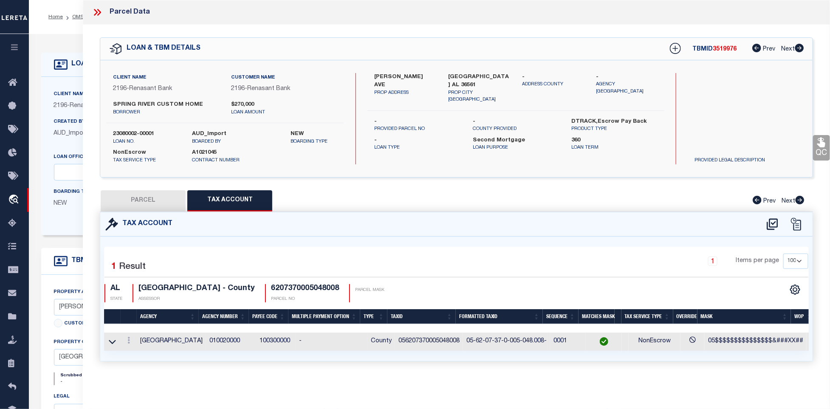
click at [161, 193] on button "PARCEL" at bounding box center [143, 200] width 85 height 21
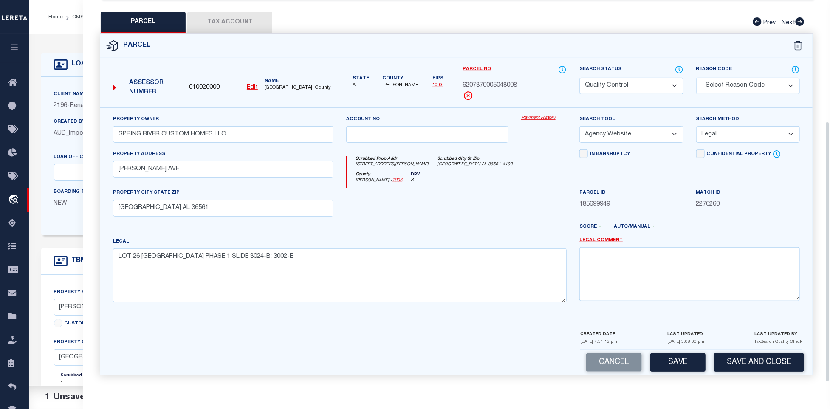
scroll to position [184, 0]
click at [368, 252] on textarea "LOT 26 [GEOGRAPHIC_DATA] PHASE 1 SLIDE 3024-B; 3002-E" at bounding box center [340, 276] width 454 height 54
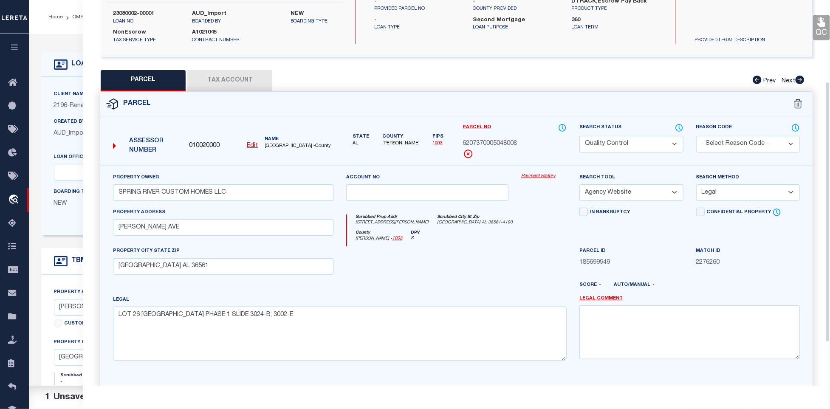
drag, startPoint x: 606, startPoint y: 143, endPoint x: 604, endPoint y: 156, distance: 12.4
click at [606, 143] on select "Automated Search Bad Parcel Complete Duplicate Parcel High Dollar Reporting In …" at bounding box center [632, 144] width 104 height 17
drag, startPoint x: 322, startPoint y: 332, endPoint x: 447, endPoint y: 290, distance: 132.6
click at [323, 332] on textarea "LOT 26 [GEOGRAPHIC_DATA] PHASE 1 SLIDE 3024-B; 3002-E" at bounding box center [340, 334] width 454 height 54
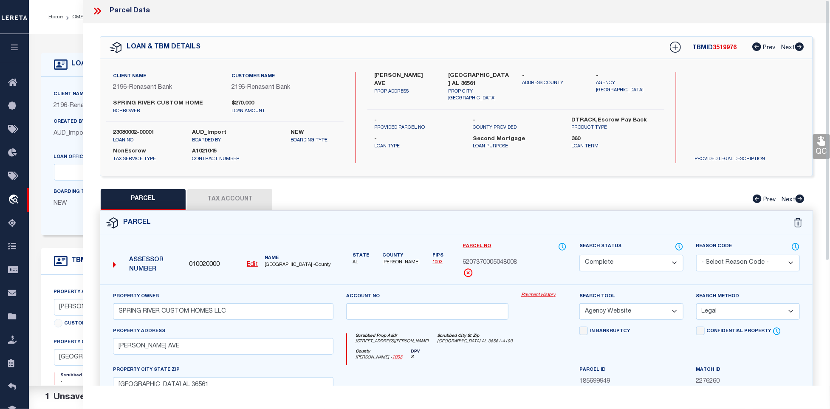
scroll to position [0, 0]
click at [816, 137] on icon at bounding box center [821, 142] width 11 height 12
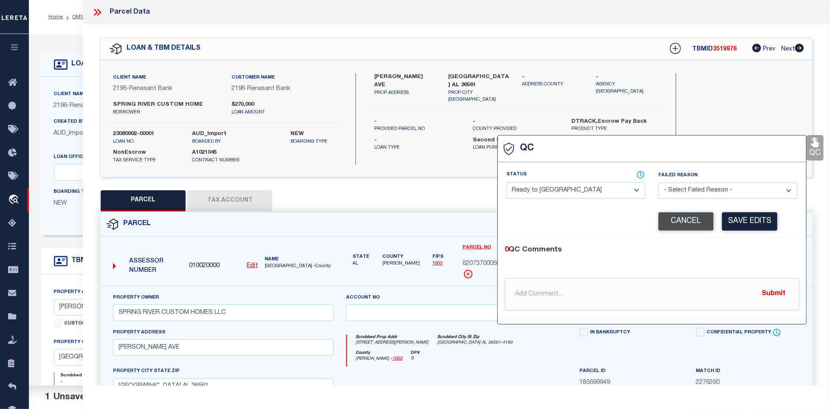
drag, startPoint x: 552, startPoint y: 190, endPoint x: 693, endPoint y: 224, distance: 144.4
click at [552, 190] on select "- Select Status - Ready to QC Correct Incorrect" at bounding box center [576, 190] width 139 height 17
click at [732, 244] on div "0 QC Comments @[PERSON_NAME] @[PERSON_NAME] @[PERSON_NAME] @[PERSON_NAME] @[PER…" at bounding box center [652, 277] width 309 height 79
click at [758, 223] on button "Save Edits" at bounding box center [749, 221] width 55 height 18
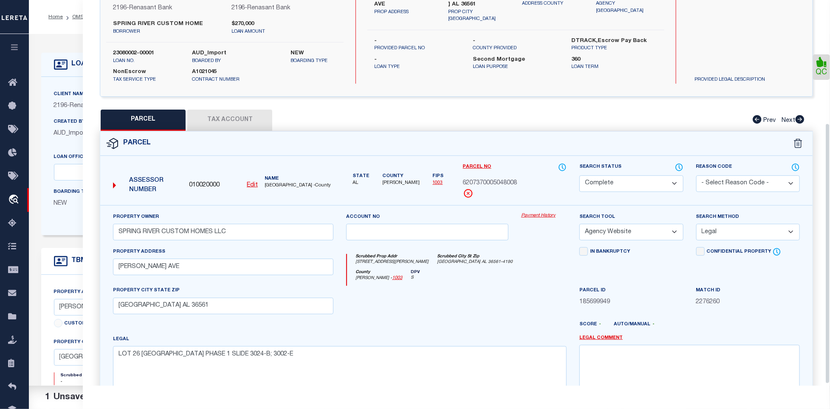
scroll to position [184, 0]
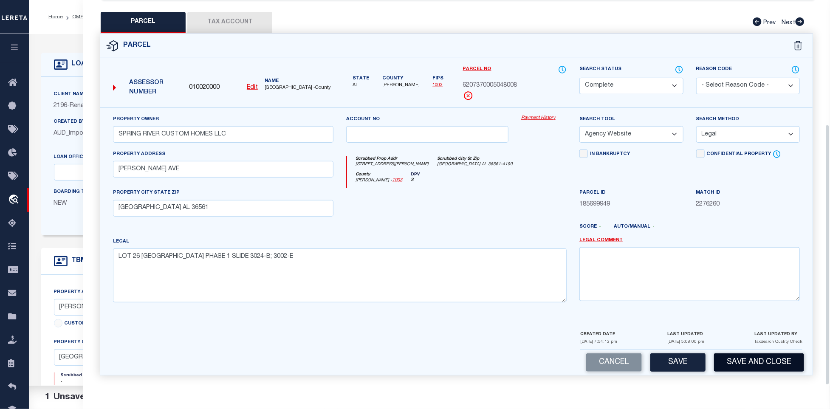
click at [750, 359] on button "Save and Close" at bounding box center [759, 363] width 90 height 18
